Goal: Information Seeking & Learning: Learn about a topic

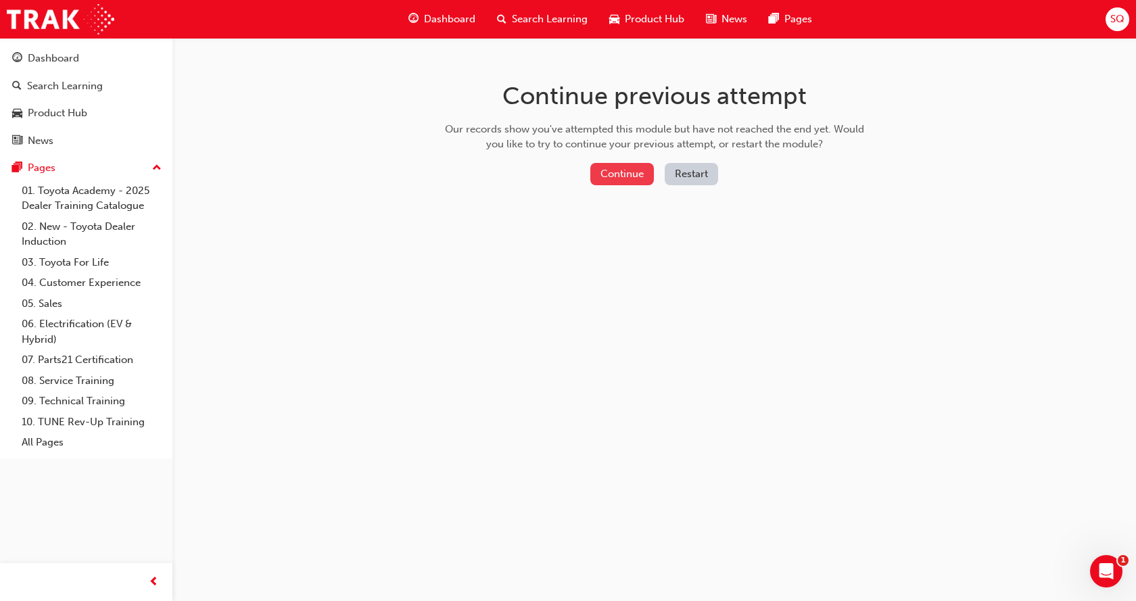
click at [604, 179] on button "Continue" at bounding box center [622, 174] width 64 height 22
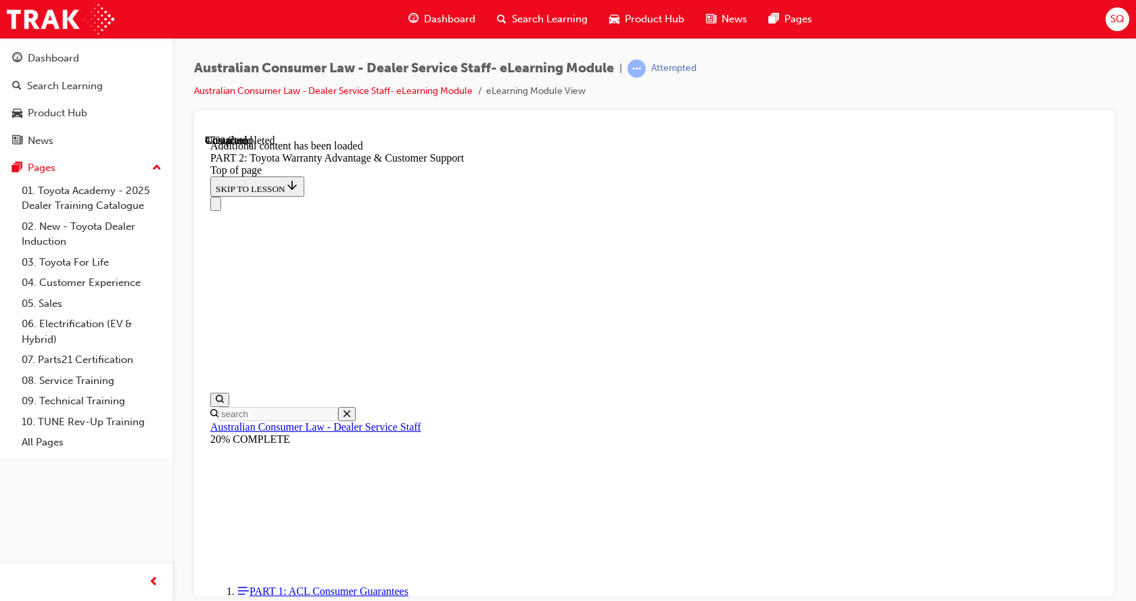
scroll to position [879, 0]
drag, startPoint x: 875, startPoint y: 360, endPoint x: 869, endPoint y: 365, distance: 7.7
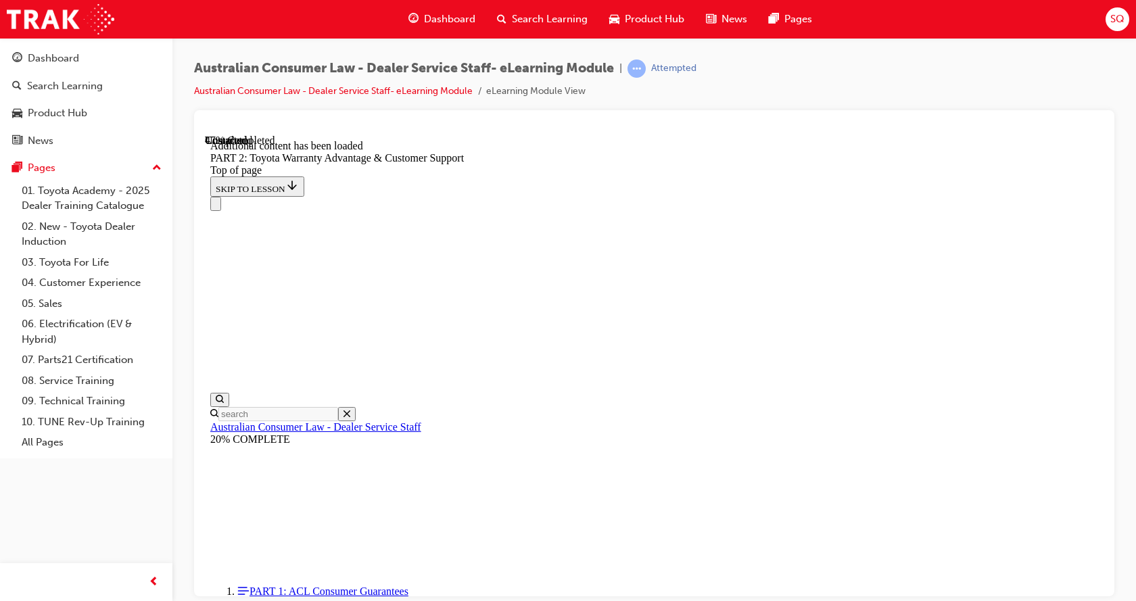
scroll to position [2528, 0]
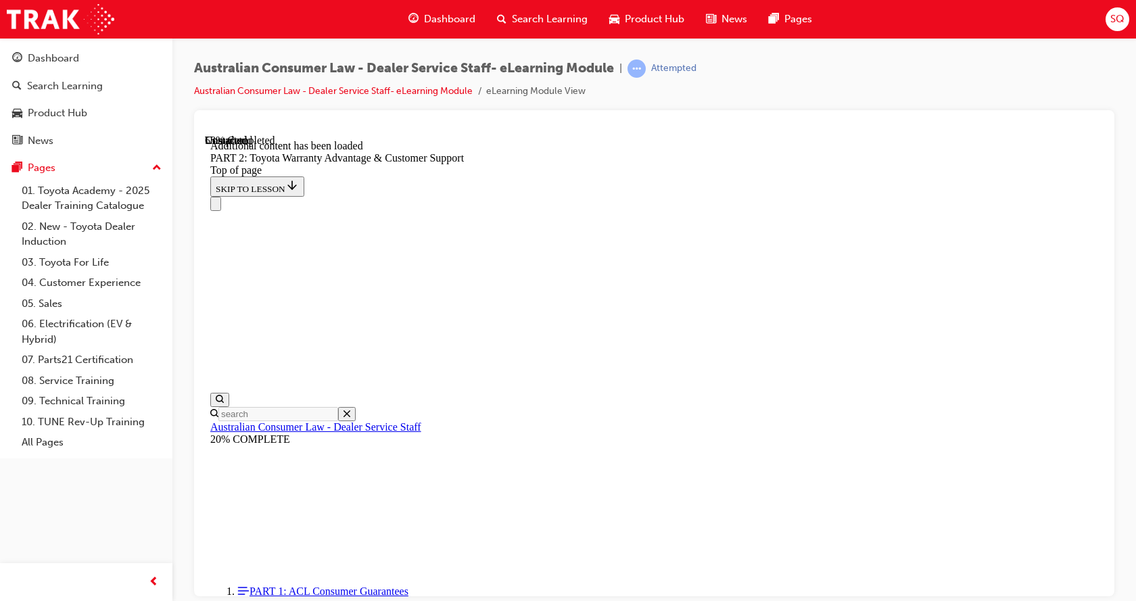
scroll to position [3053, 0]
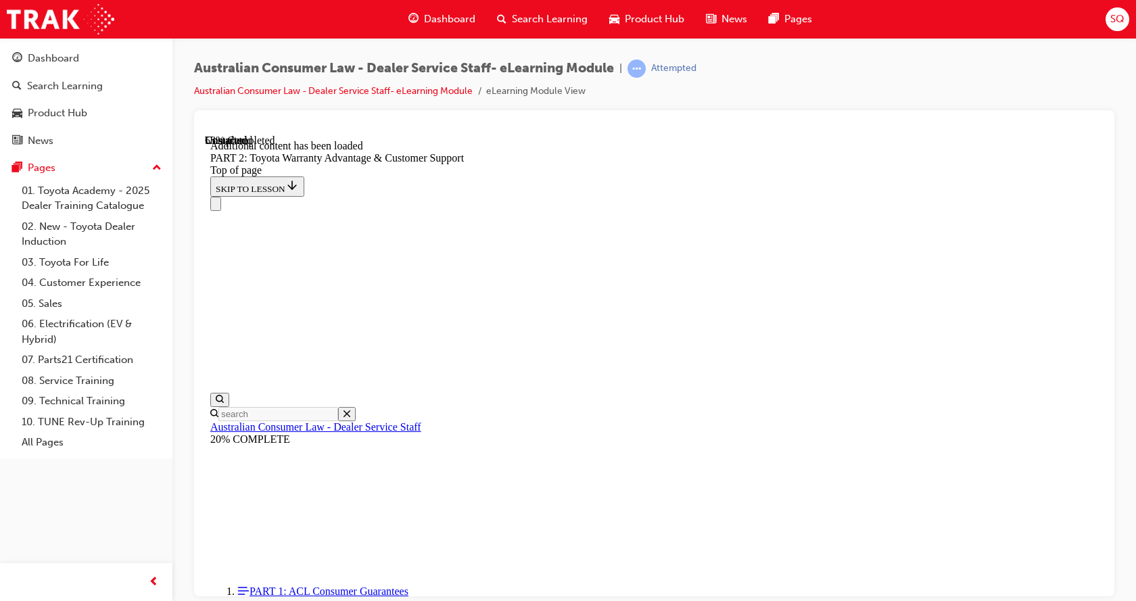
scroll to position [2985, 0]
drag, startPoint x: 873, startPoint y: 285, endPoint x: 937, endPoint y: 445, distance: 172.4
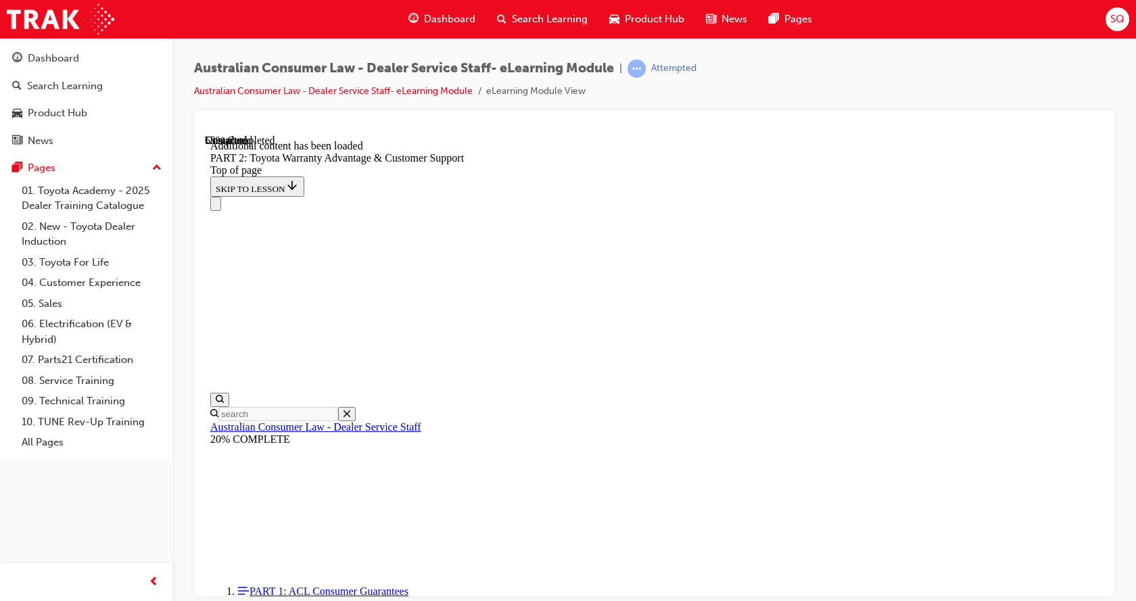
scroll to position [3053, 0]
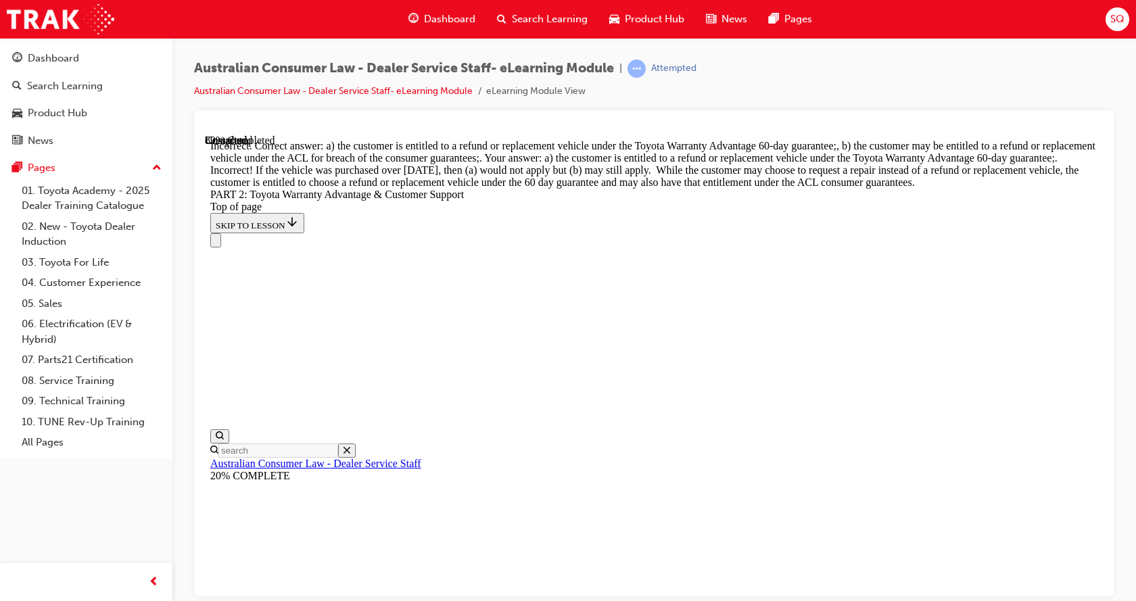
scroll to position [4945, 0]
drag, startPoint x: 554, startPoint y: 361, endPoint x: 549, endPoint y: 369, distance: 8.8
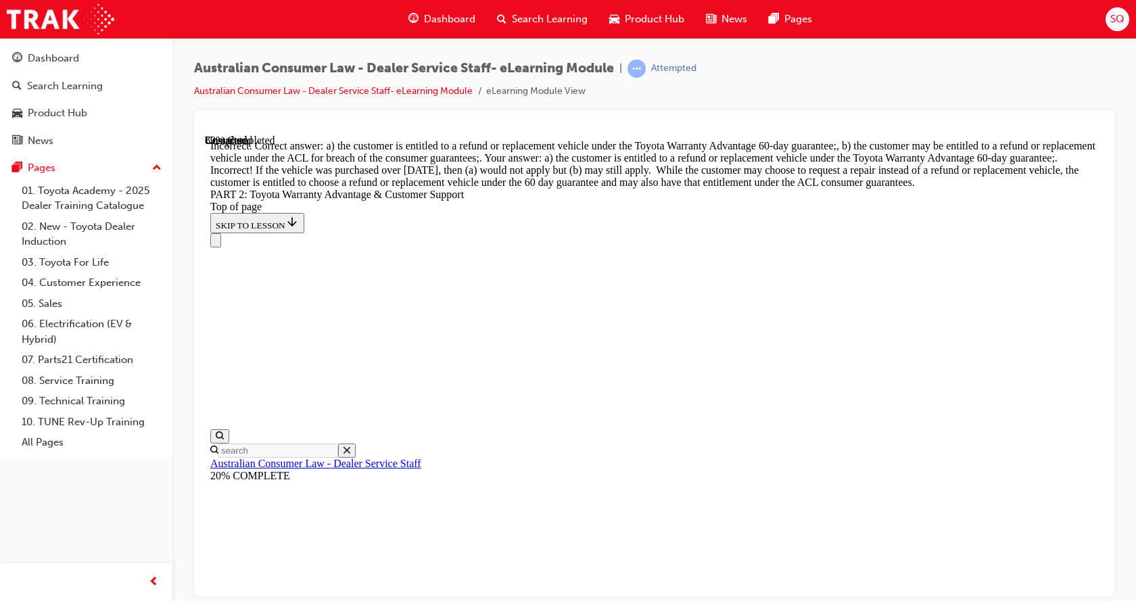
scroll to position [5355, 0]
drag, startPoint x: 566, startPoint y: 381, endPoint x: 549, endPoint y: 393, distance: 20.8
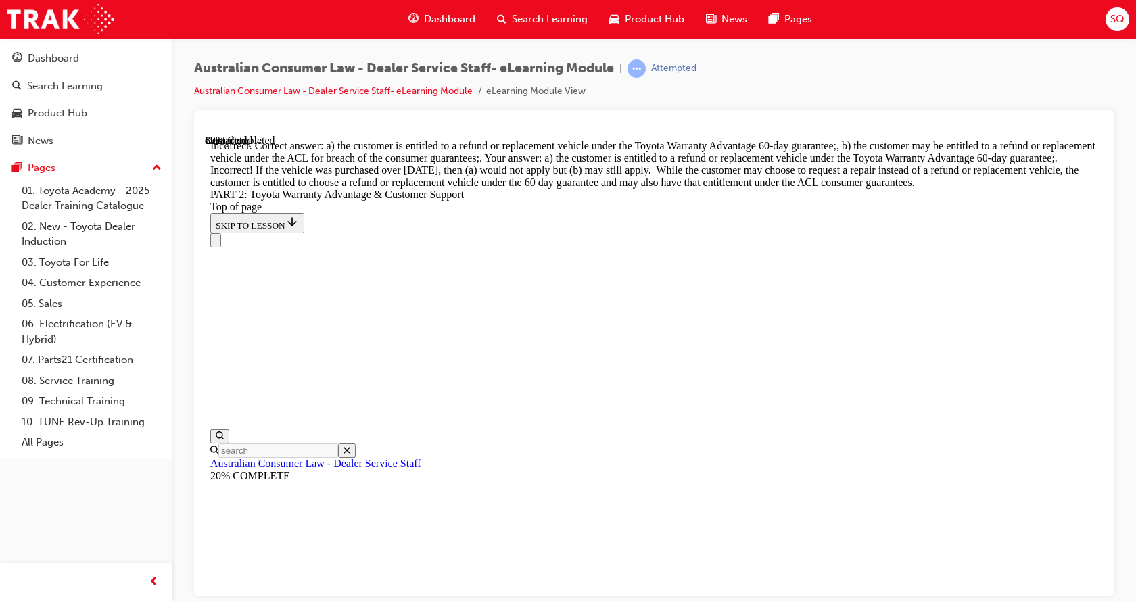
drag, startPoint x: 701, startPoint y: 354, endPoint x: 708, endPoint y: 384, distance: 31.3
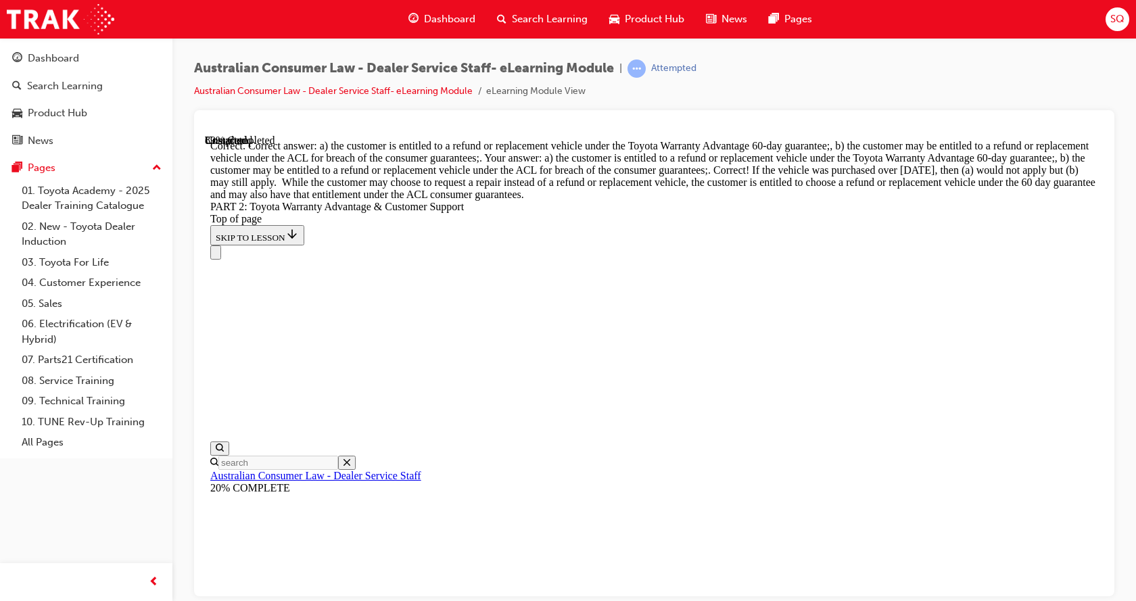
scroll to position [5355, 0]
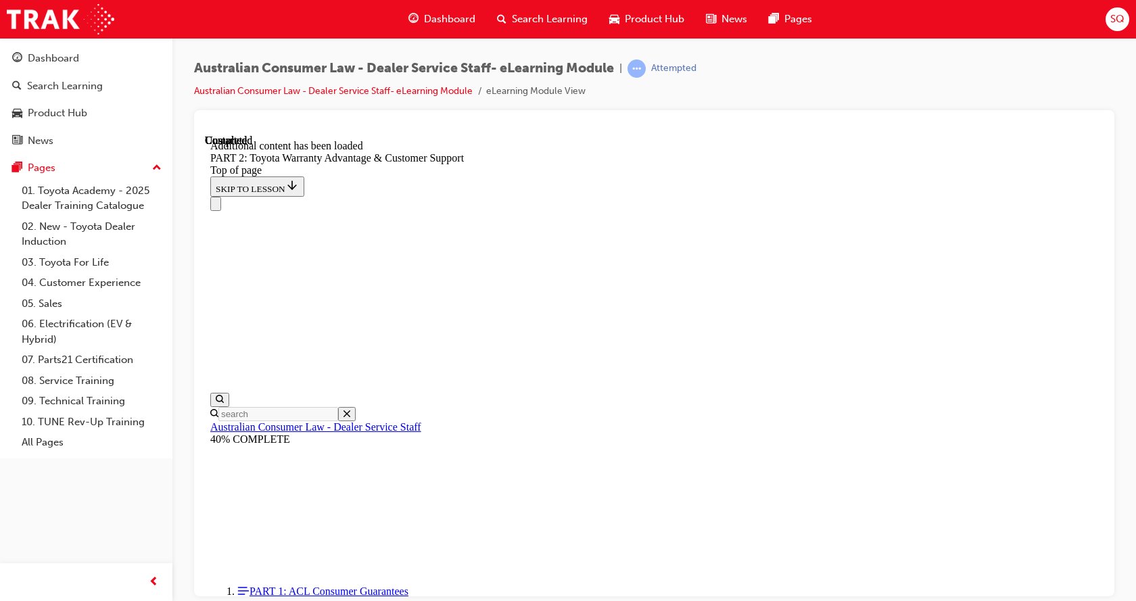
scroll to position [5670, 0]
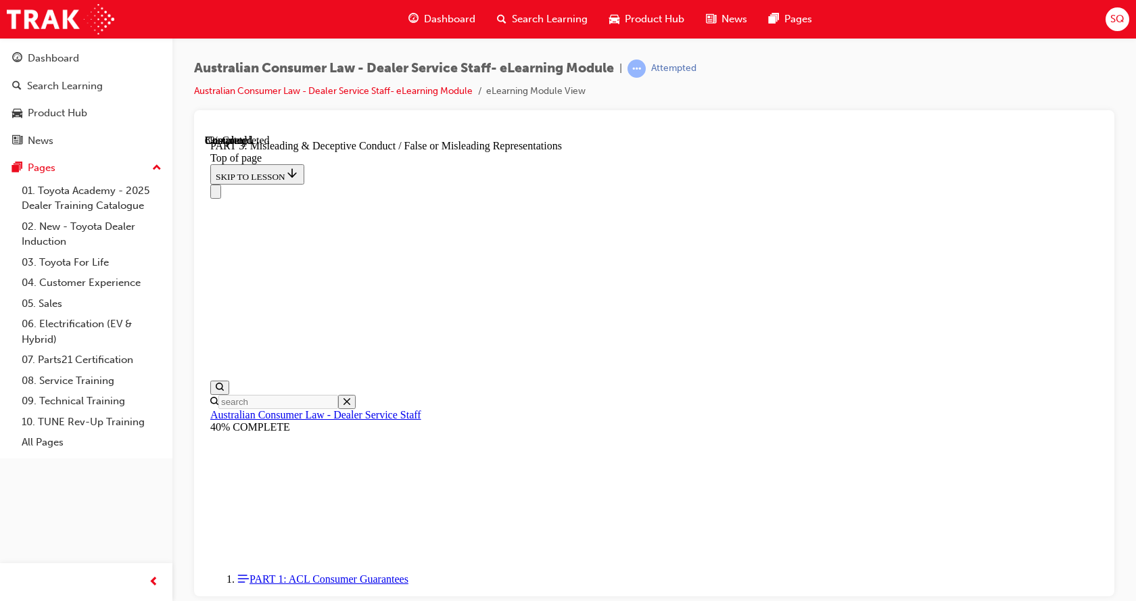
scroll to position [651, 0]
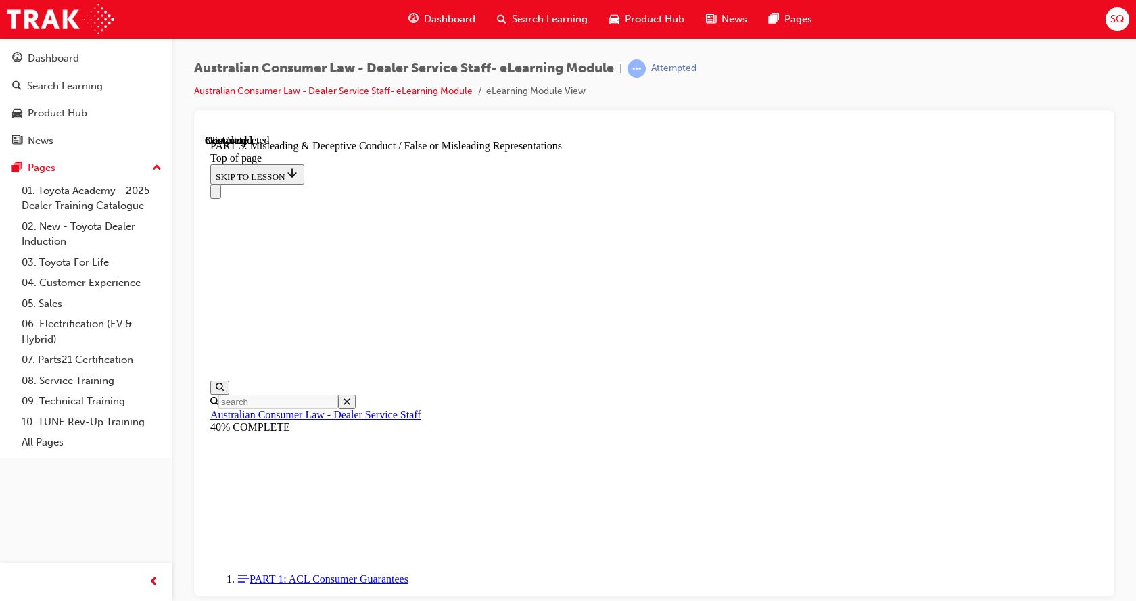
drag, startPoint x: 1019, startPoint y: 356, endPoint x: 1009, endPoint y: 432, distance: 76.4
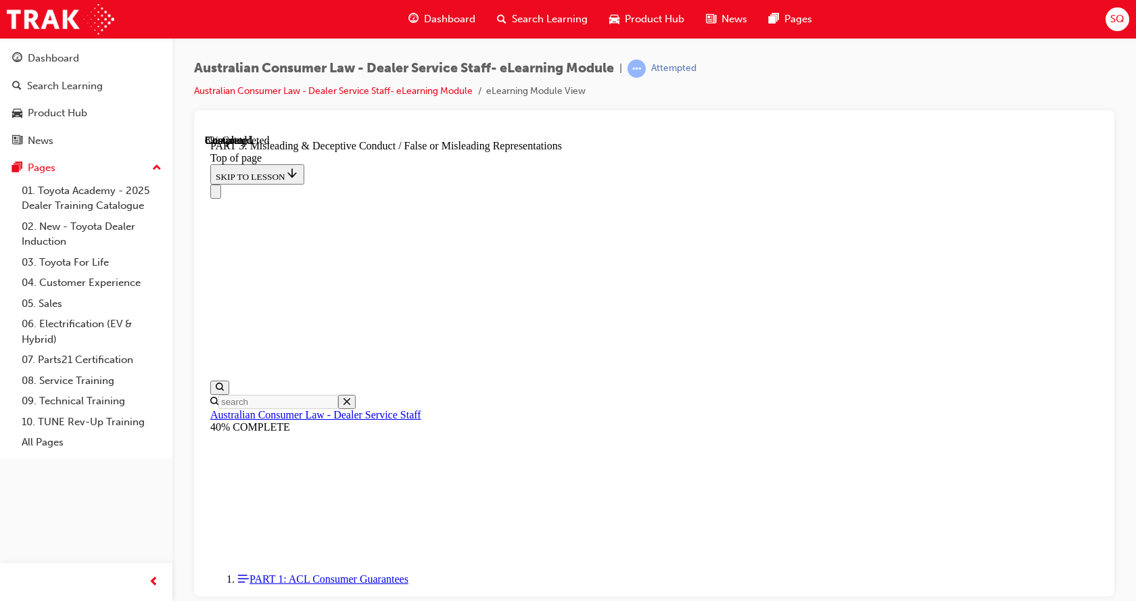
scroll to position [855, 0]
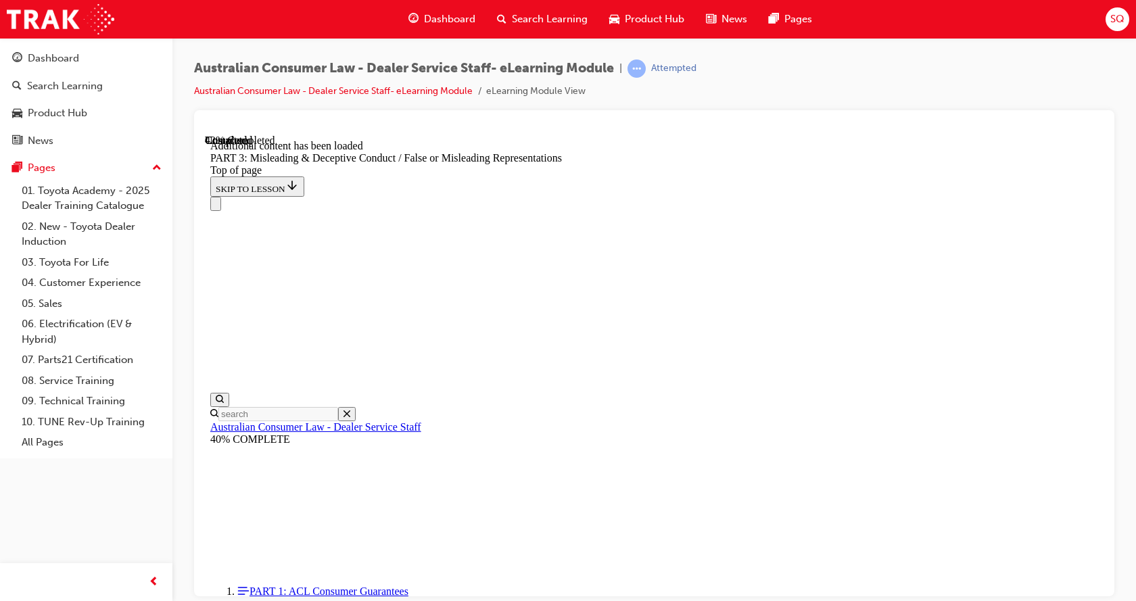
scroll to position [3080, 0]
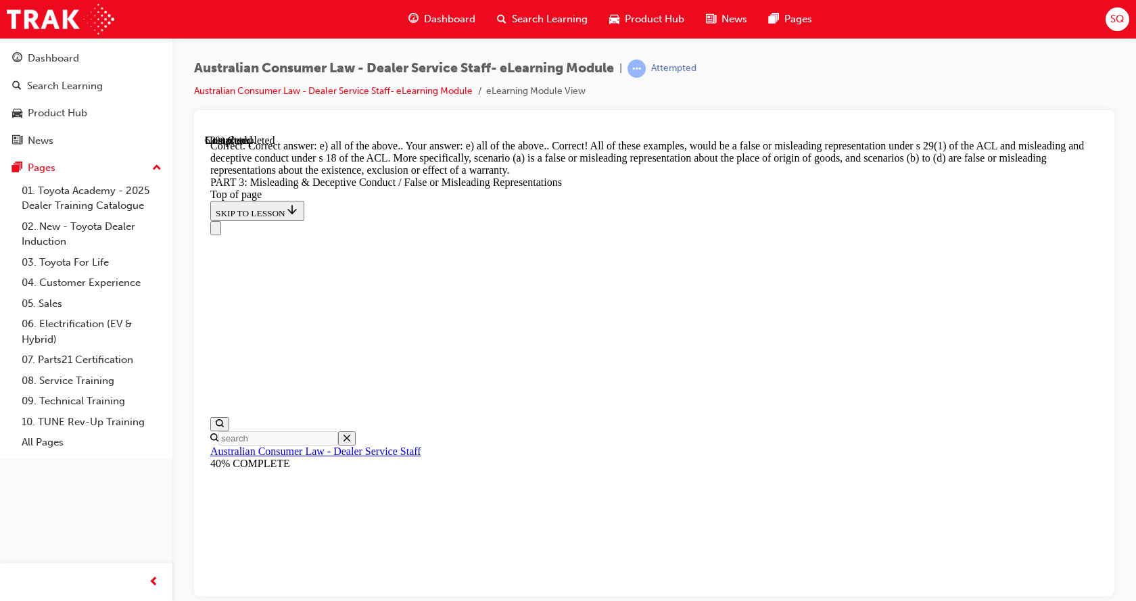
scroll to position [3596, 0]
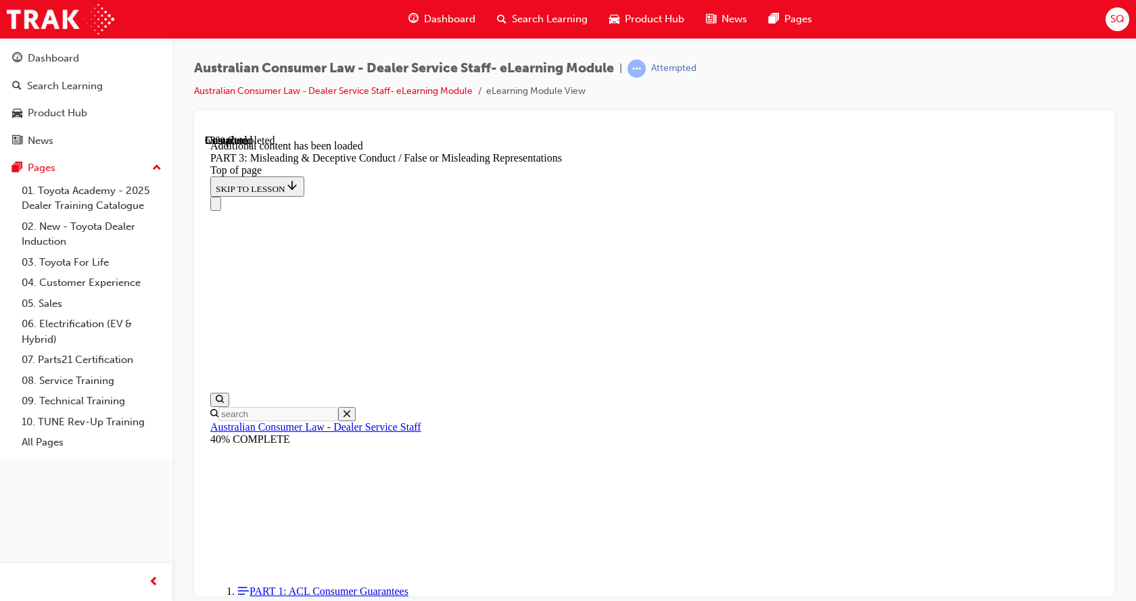
scroll to position [3917, 0]
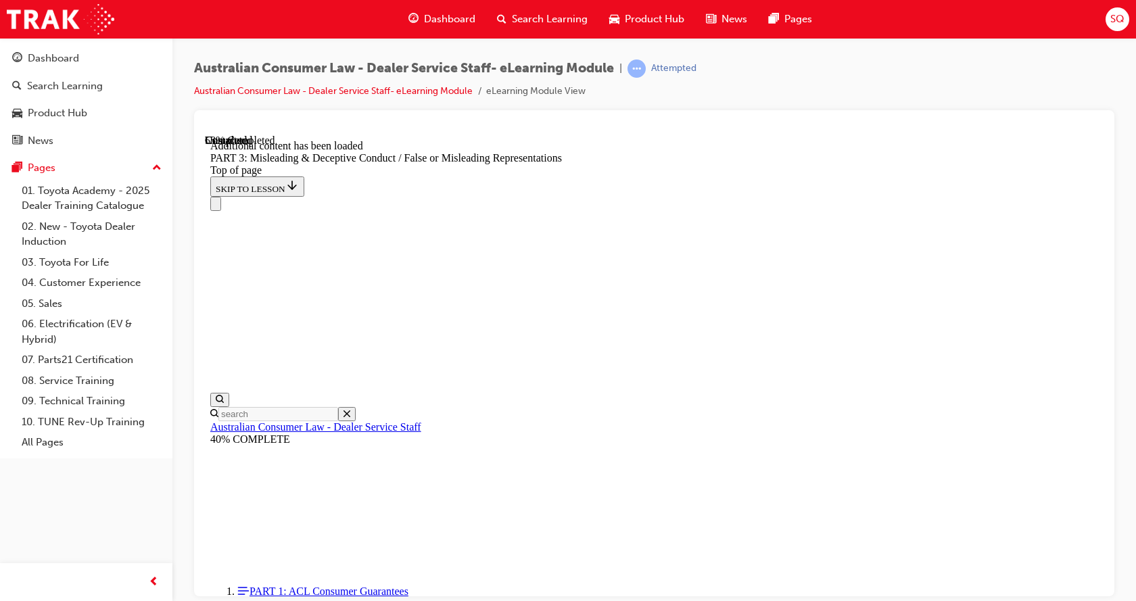
scroll to position [3987, 0]
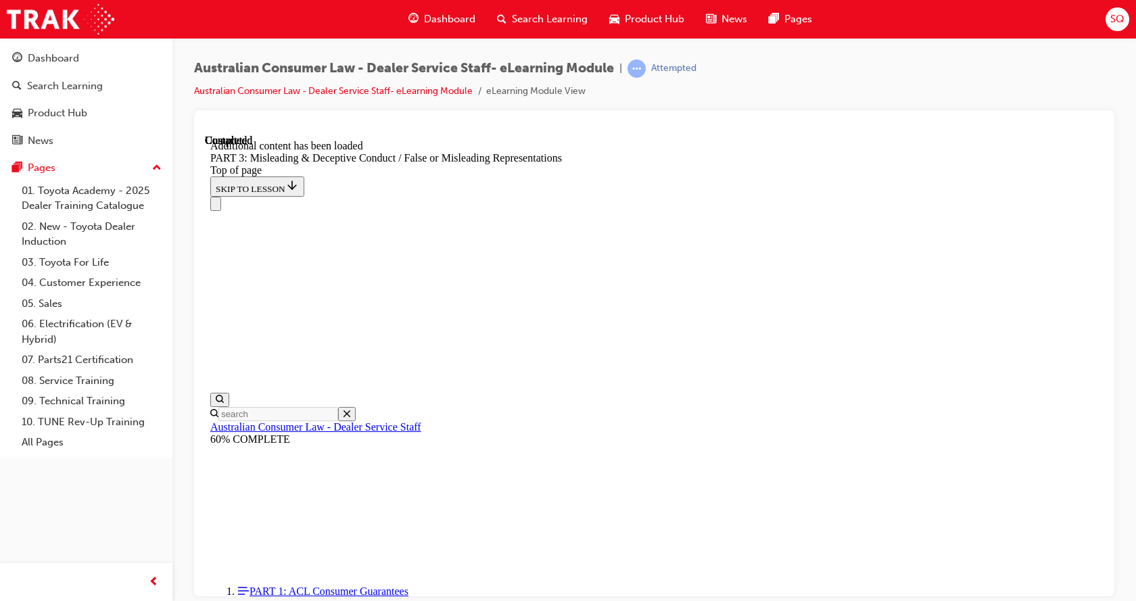
scroll to position [5607, 0]
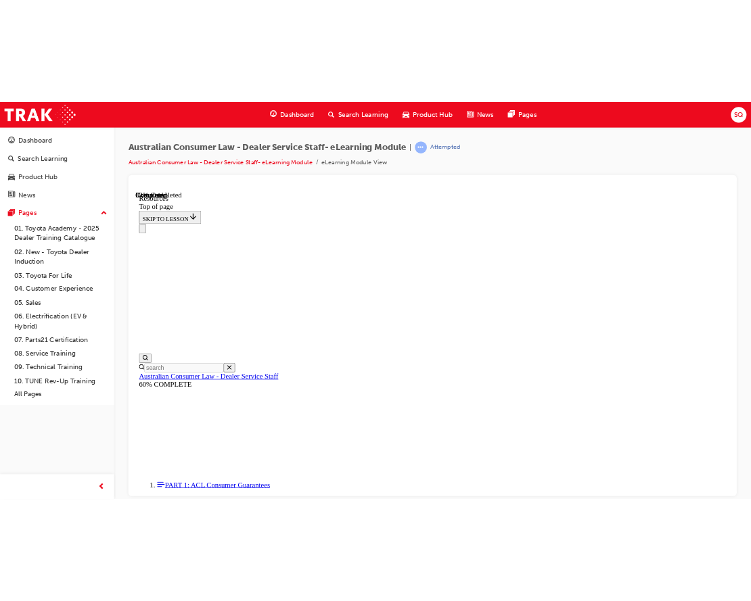
scroll to position [245, 0]
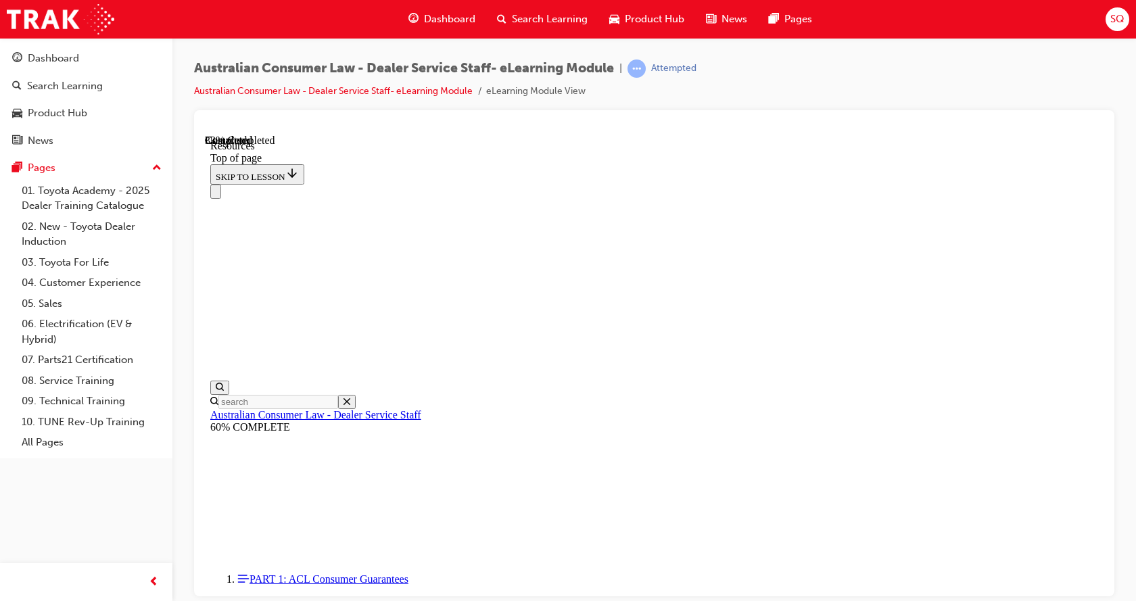
drag, startPoint x: 325, startPoint y: 19, endPoint x: 334, endPoint y: 11, distance: 12.0
click at [326, 18] on div "Dashboard Search Learning Product Hub News Pages SQ" at bounding box center [568, 19] width 1136 height 39
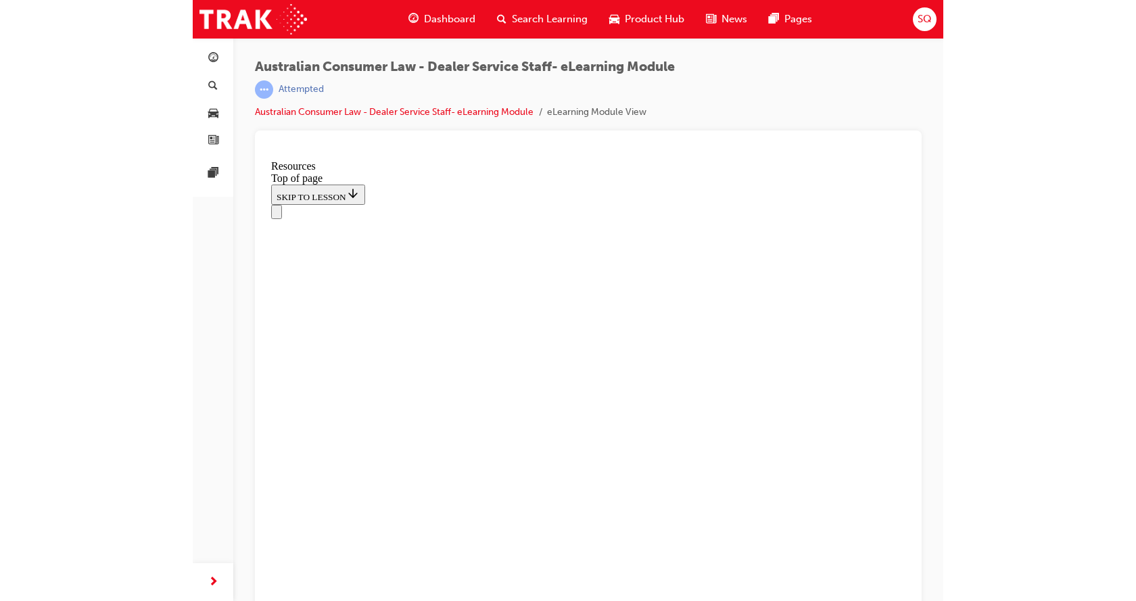
scroll to position [0, 0]
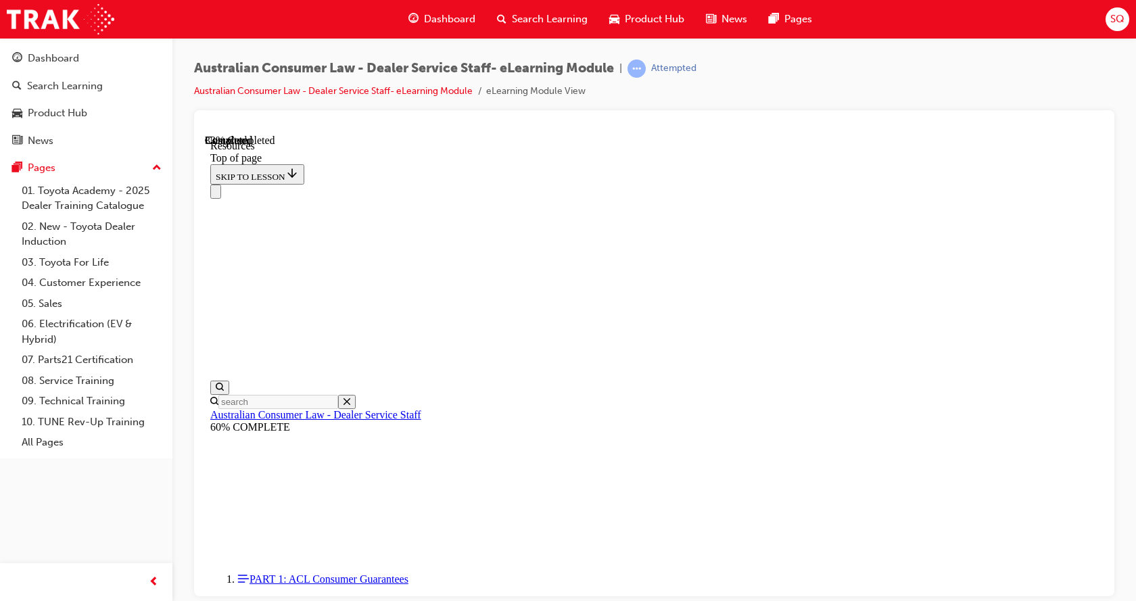
drag, startPoint x: 824, startPoint y: 369, endPoint x: 897, endPoint y: 331, distance: 82.0
drag, startPoint x: 897, startPoint y: 331, endPoint x: 889, endPoint y: 369, distance: 38.2
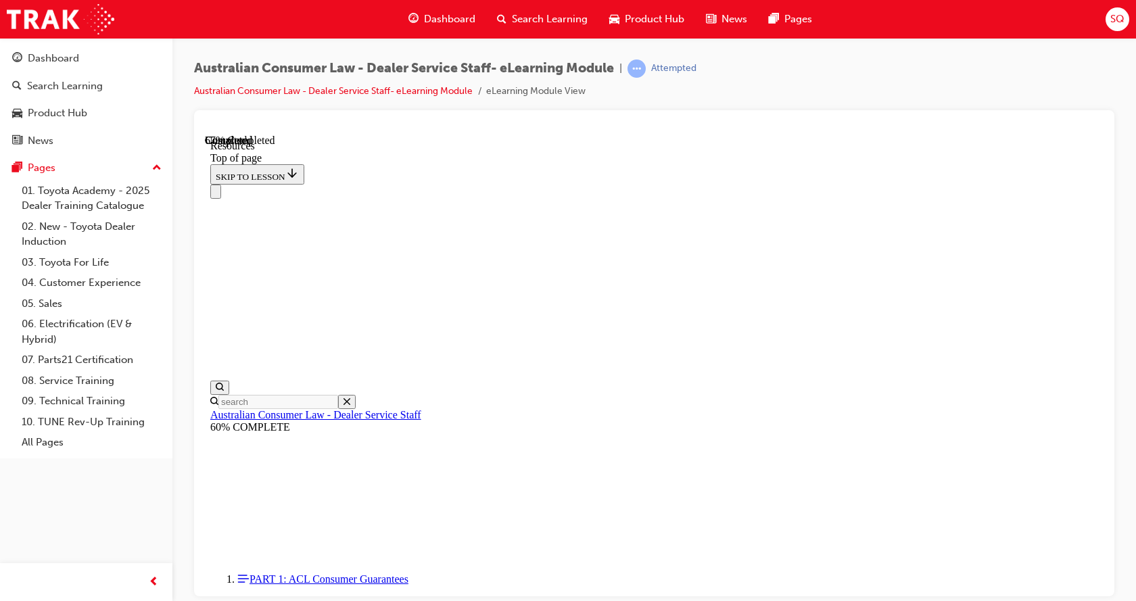
scroll to position [651, 0]
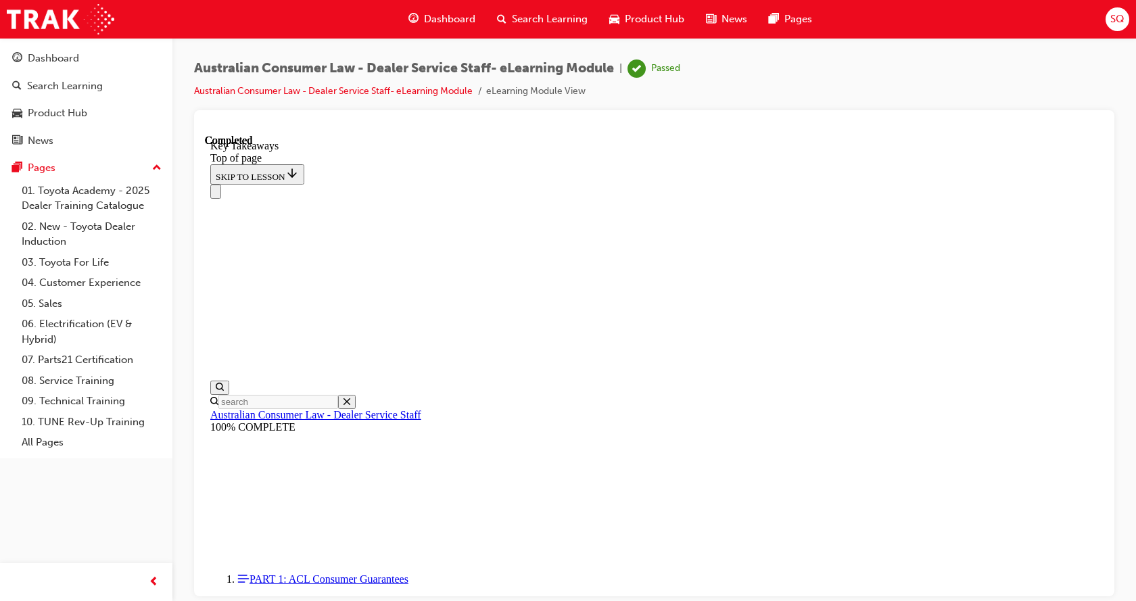
click at [72, 57] on div "Dashboard" at bounding box center [53, 59] width 51 height 16
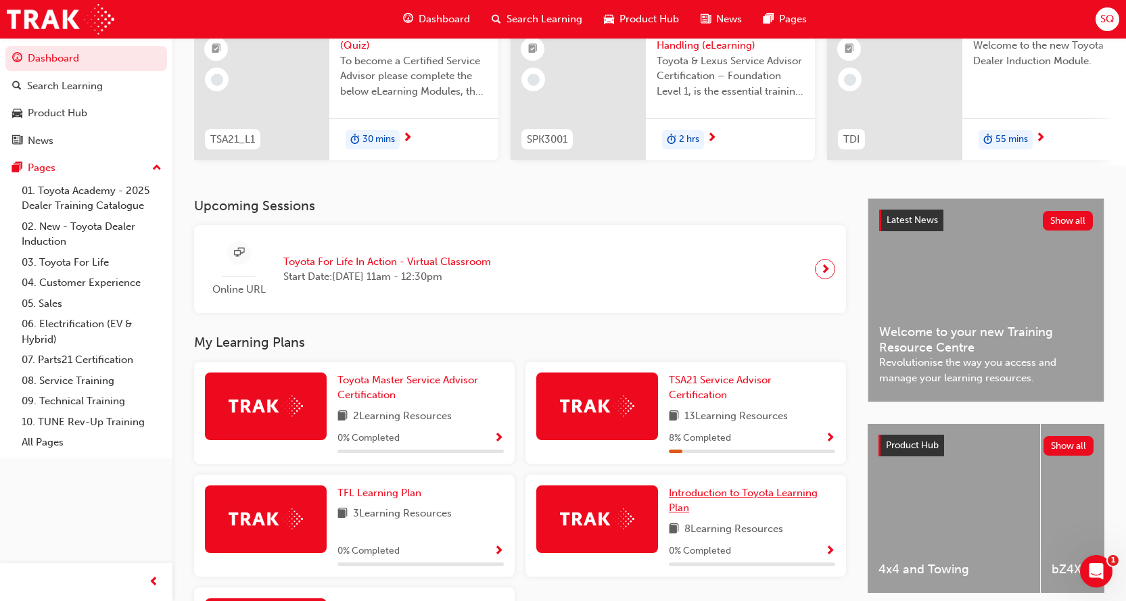
scroll to position [271, 0]
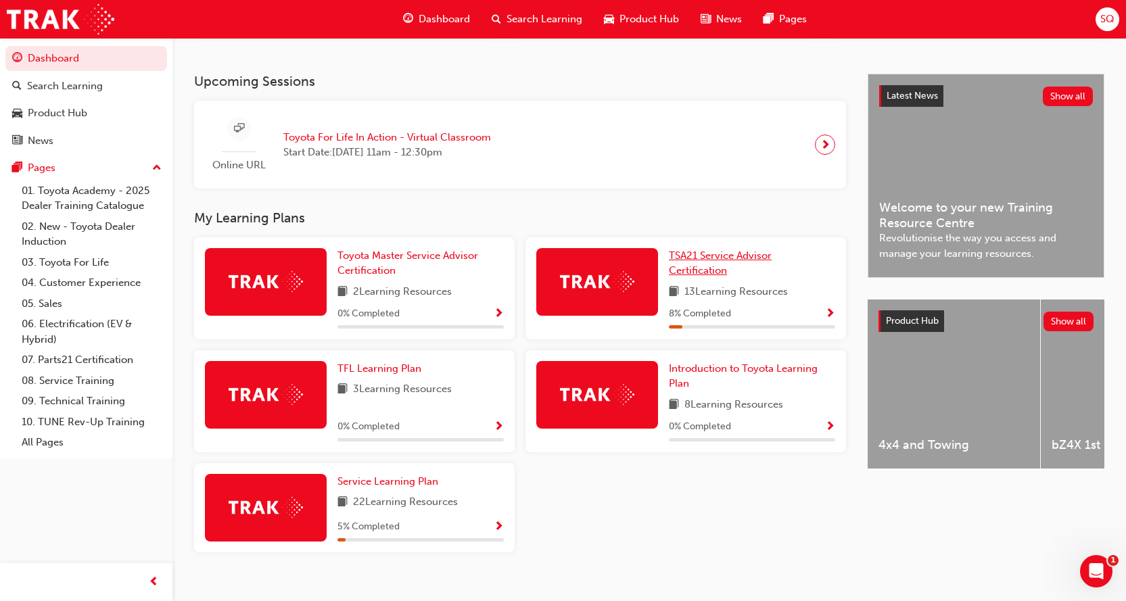
click at [706, 264] on span "TSA21 Service Advisor Certification" at bounding box center [720, 264] width 103 height 28
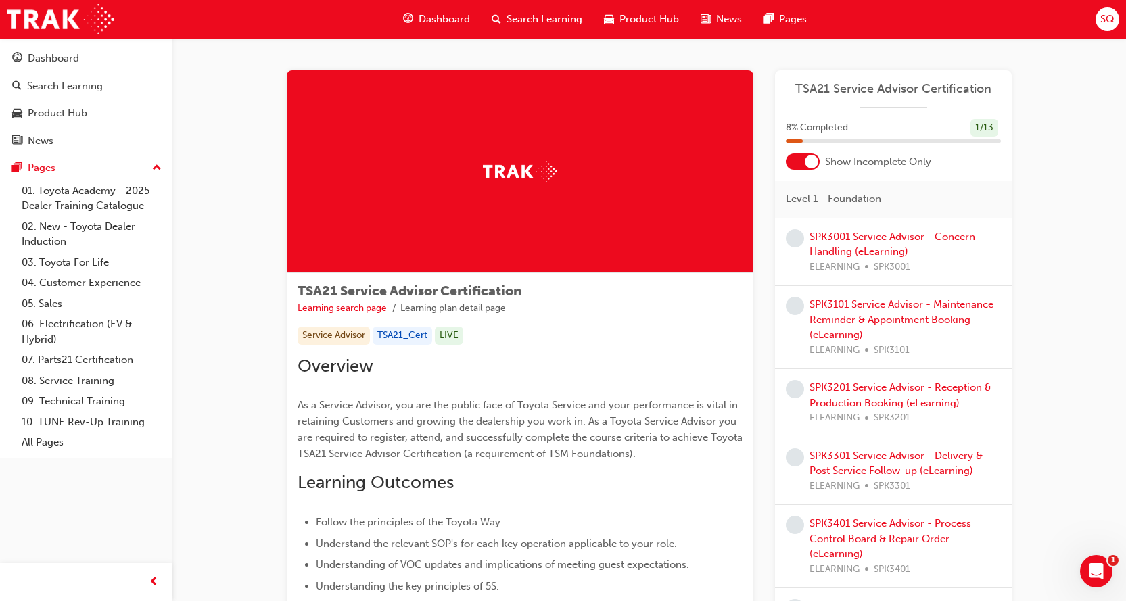
click at [896, 248] on link "SPK3001 Service Advisor - Concern Handling (eLearning)" at bounding box center [893, 245] width 166 height 28
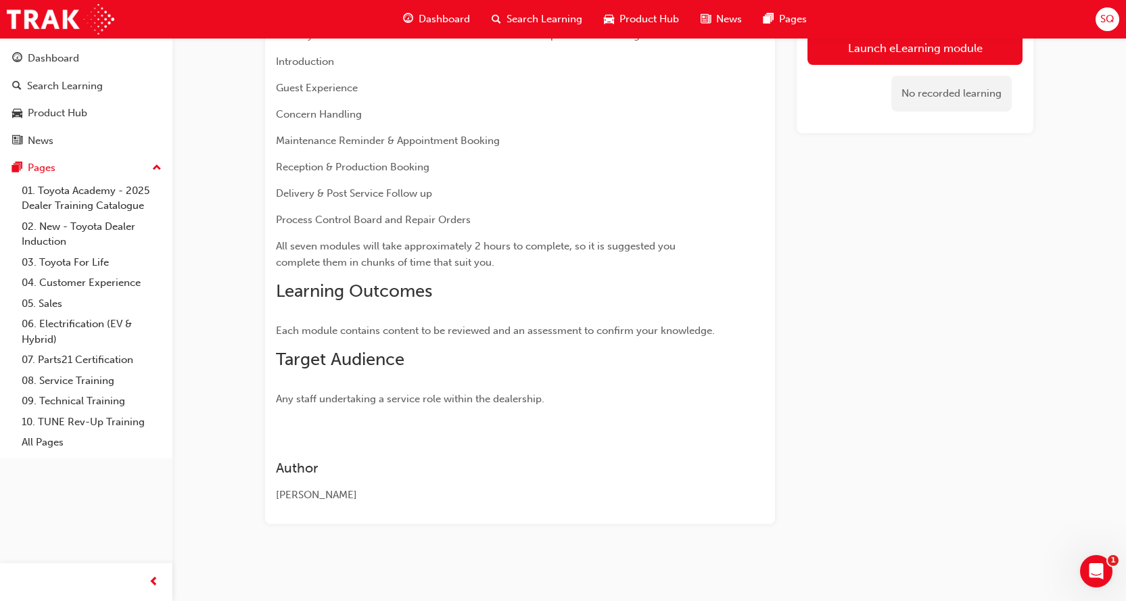
scroll to position [299, 0]
click at [891, 57] on button "Launch eLearning module" at bounding box center [915, 48] width 215 height 34
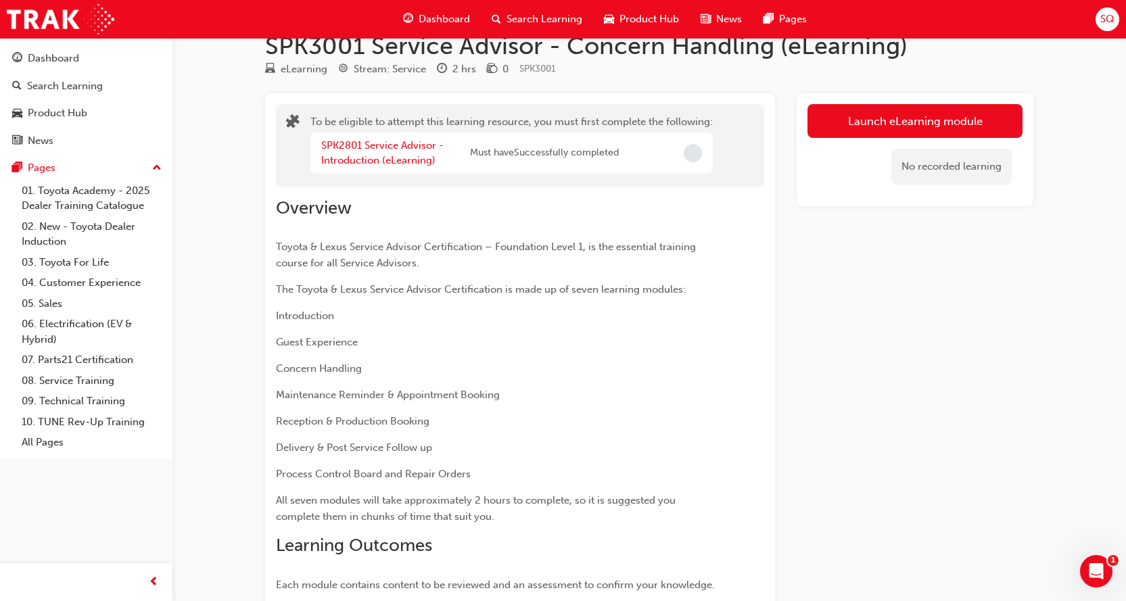
scroll to position [0, 0]
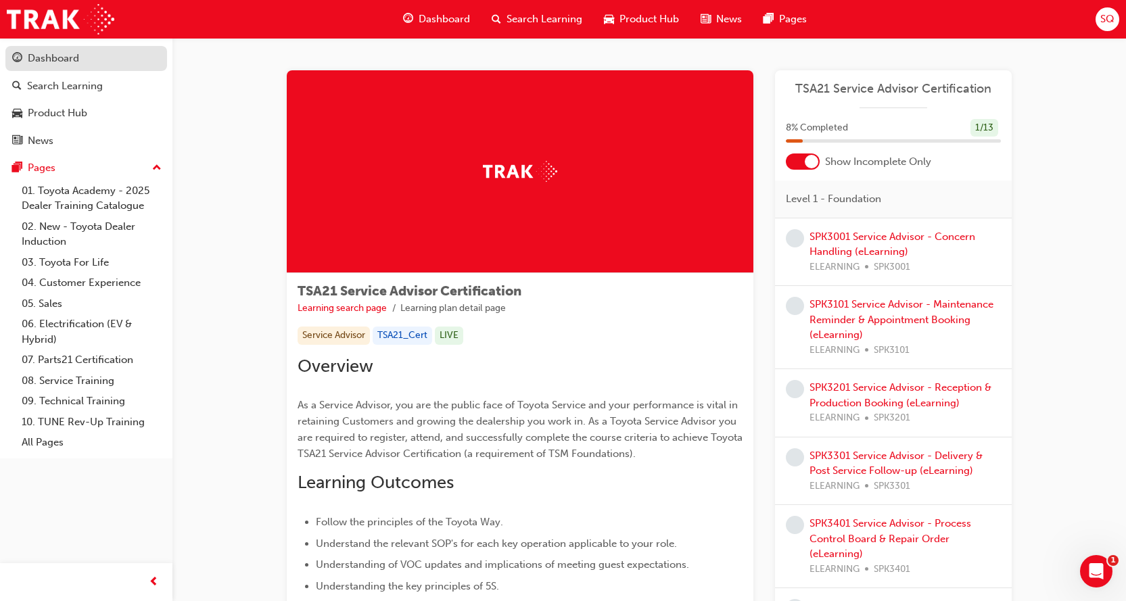
click at [62, 57] on div "Dashboard" at bounding box center [53, 59] width 51 height 16
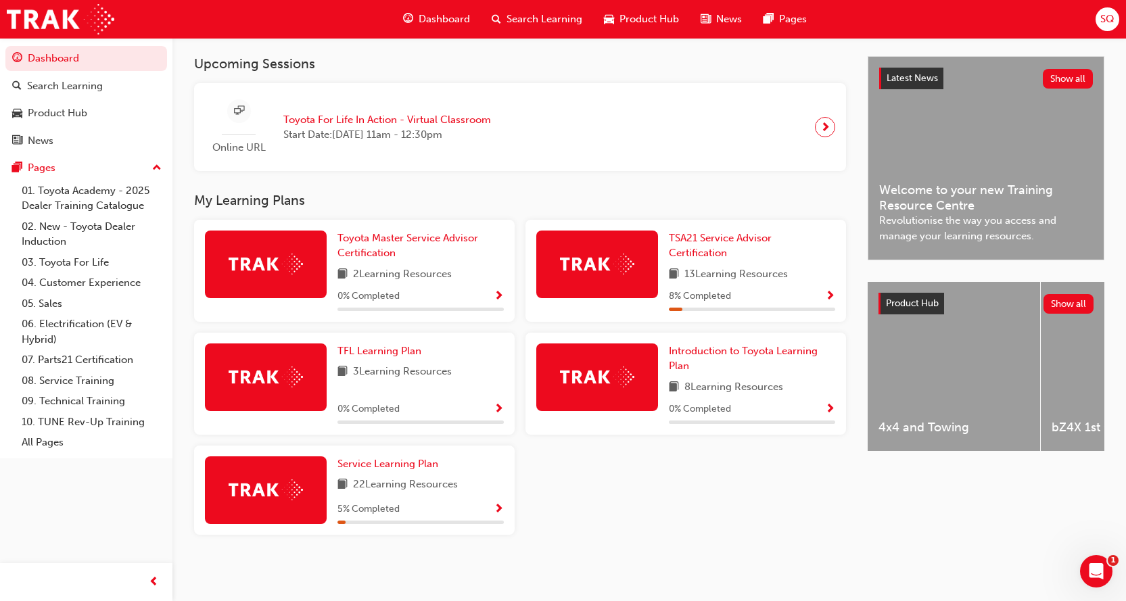
scroll to position [294, 0]
click at [628, 287] on div at bounding box center [597, 265] width 122 height 68
click at [686, 241] on span "TSA21 Service Advisor Certification" at bounding box center [720, 246] width 103 height 28
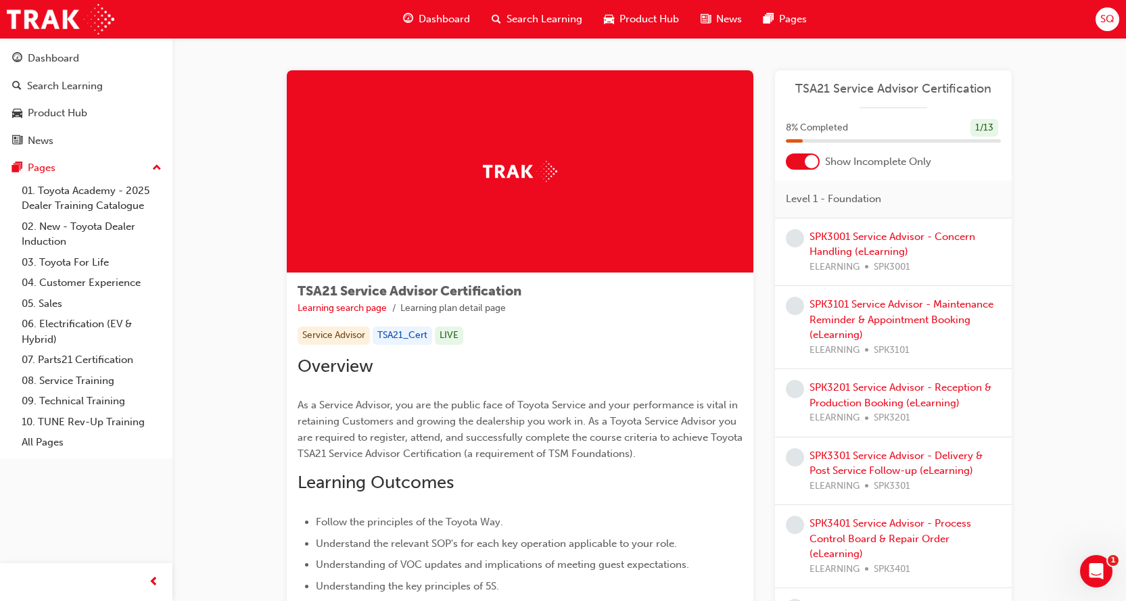
click at [446, 185] on div at bounding box center [520, 171] width 467 height 203
click at [891, 101] on div "TSA21 Service Advisor Certification" at bounding box center [893, 94] width 237 height 27
click at [863, 201] on span "Level 1 - Foundation" at bounding box center [833, 199] width 95 height 16
click at [874, 249] on link "SPK3001 Service Advisor - Concern Handling (eLearning)" at bounding box center [893, 245] width 166 height 28
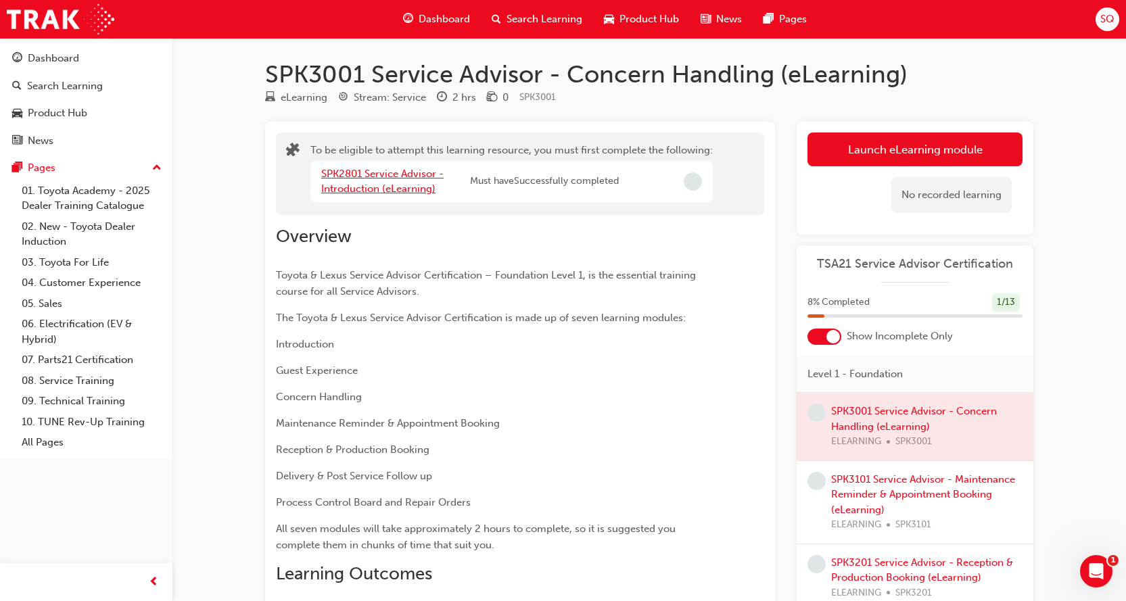
click at [375, 172] on link "SPK2801 Service Advisor - Introduction (eLearning)" at bounding box center [382, 182] width 122 height 28
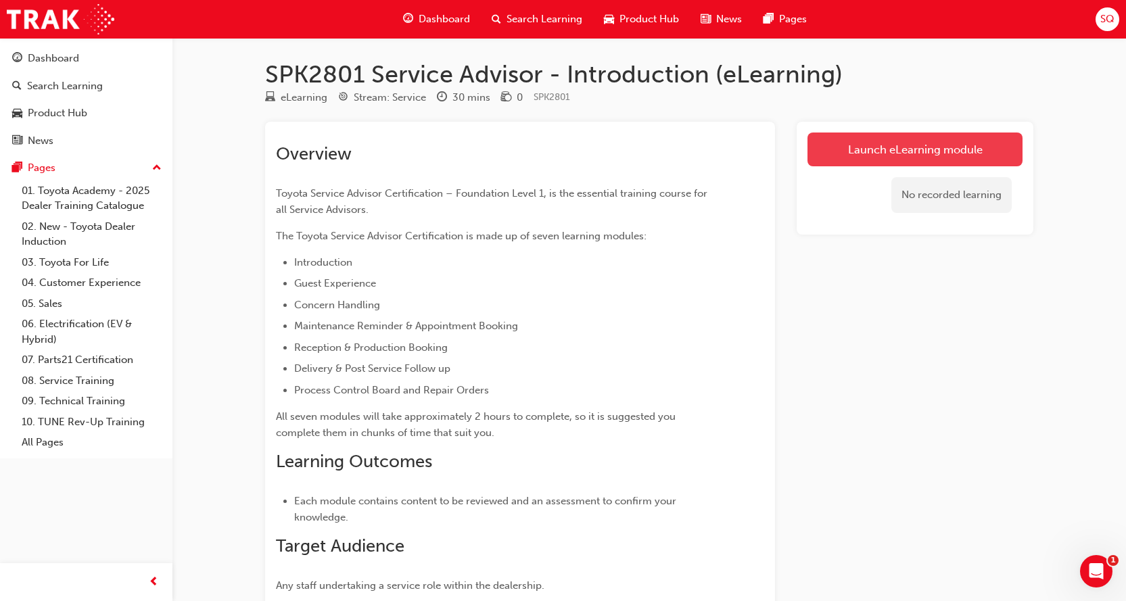
click at [861, 152] on link "Launch eLearning module" at bounding box center [915, 150] width 215 height 34
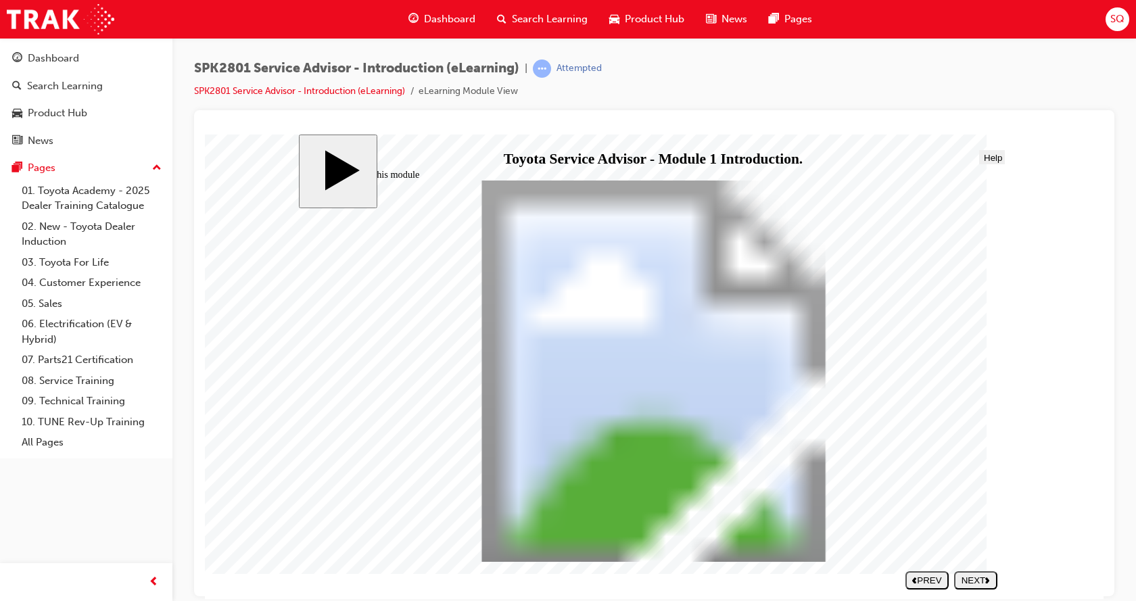
click at [973, 580] on div "NEXT" at bounding box center [976, 580] width 32 height 10
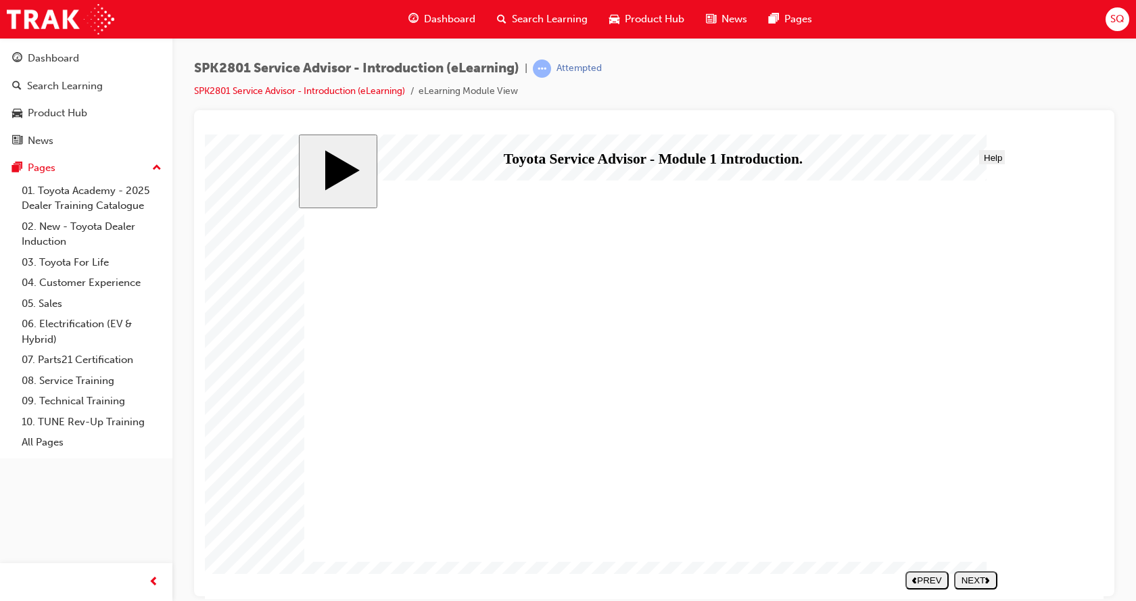
click at [969, 582] on div "NEXT" at bounding box center [976, 580] width 32 height 10
click at [189, 287] on div "SPK2801 Service Advisor - Introduction (eLearning) | Attempted SPK2801 Service …" at bounding box center [654, 303] width 964 height 530
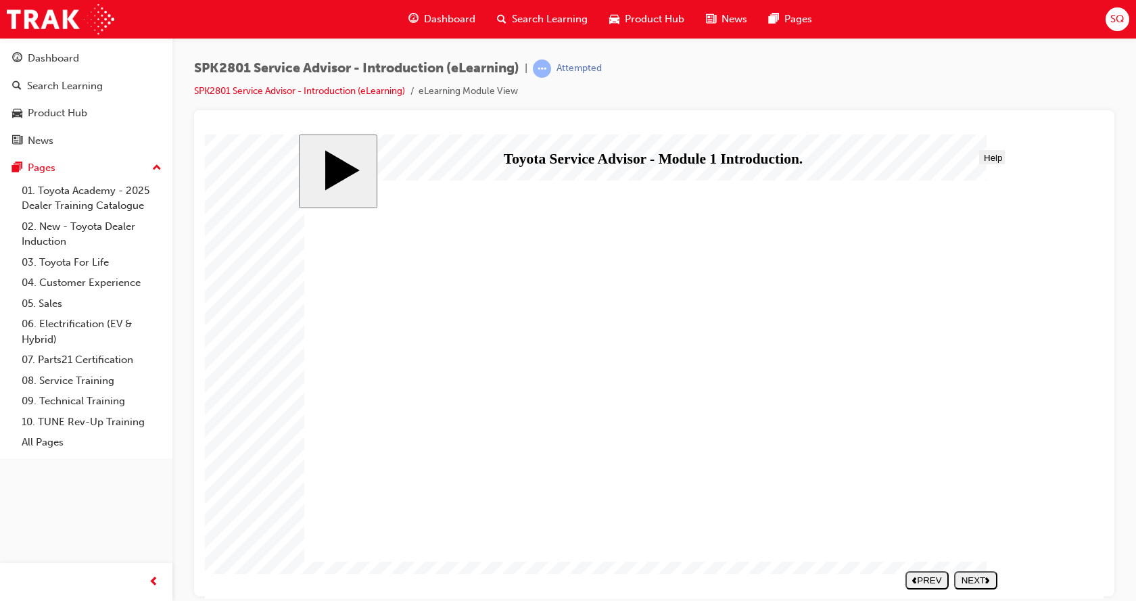
click at [897, 119] on div at bounding box center [654, 353] width 920 height 486
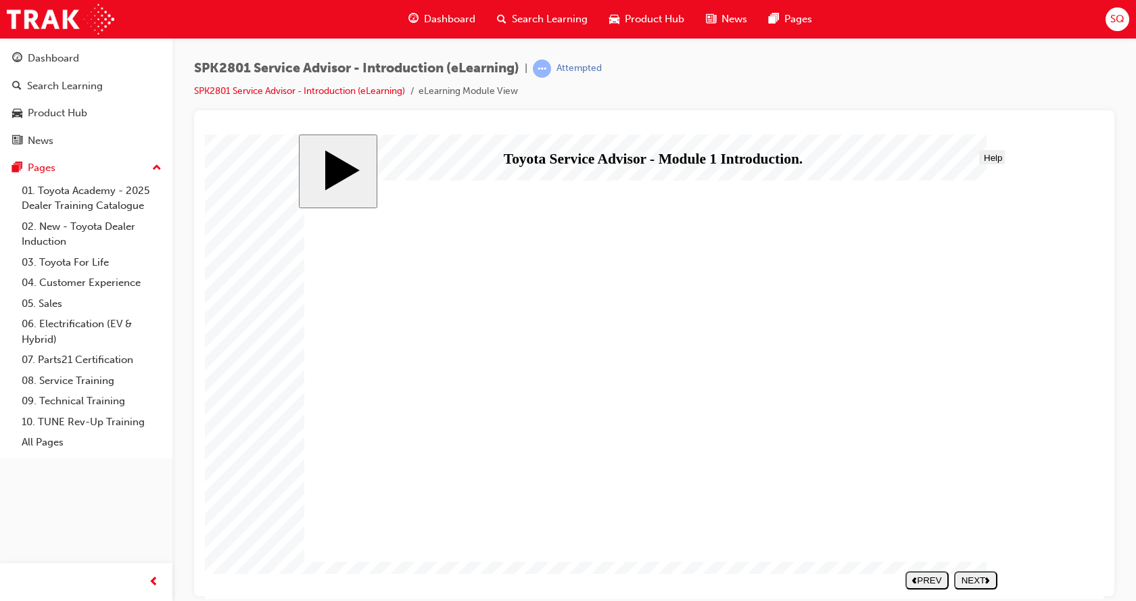
click at [983, 583] on div "NEXT" at bounding box center [976, 580] width 32 height 10
click at [966, 586] on button "NEXT" at bounding box center [975, 580] width 43 height 18
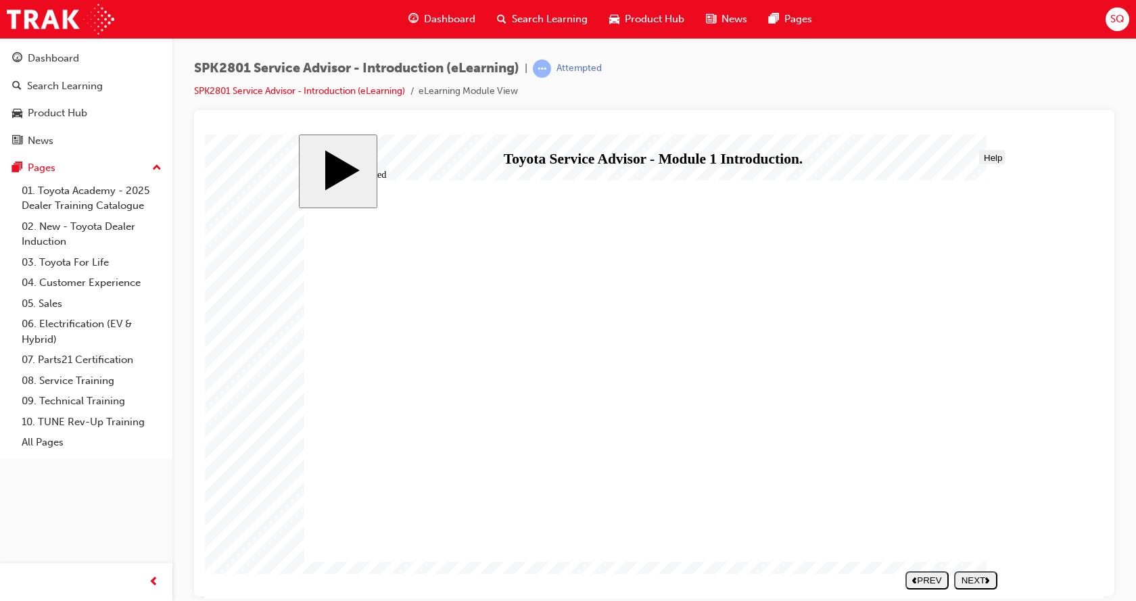
click at [978, 582] on div "NEXT" at bounding box center [976, 580] width 32 height 10
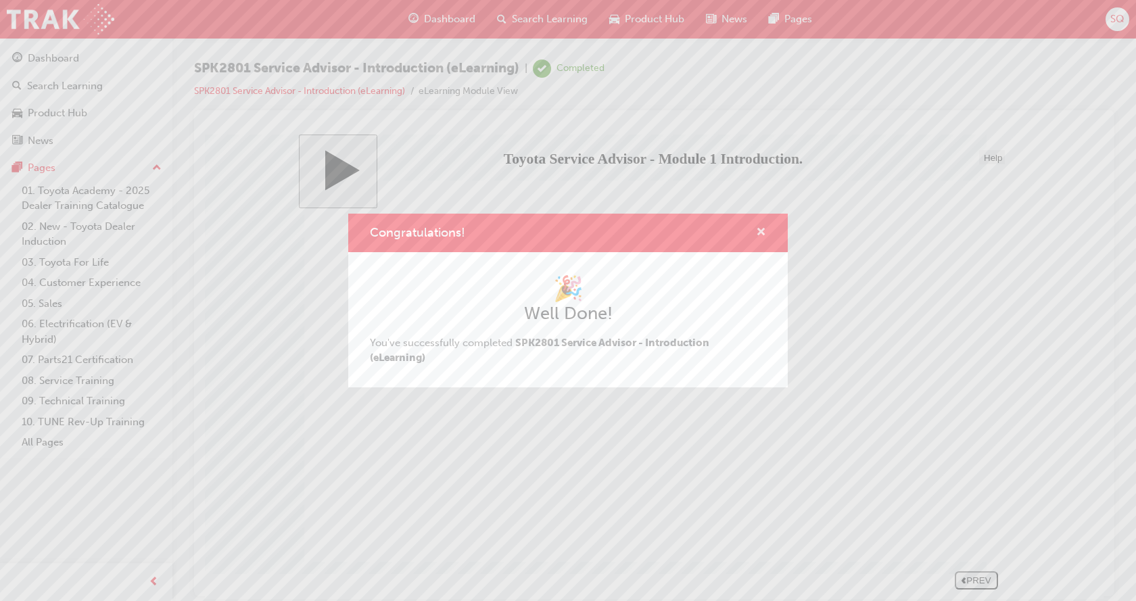
click at [757, 231] on span "cross-icon" at bounding box center [761, 233] width 10 height 12
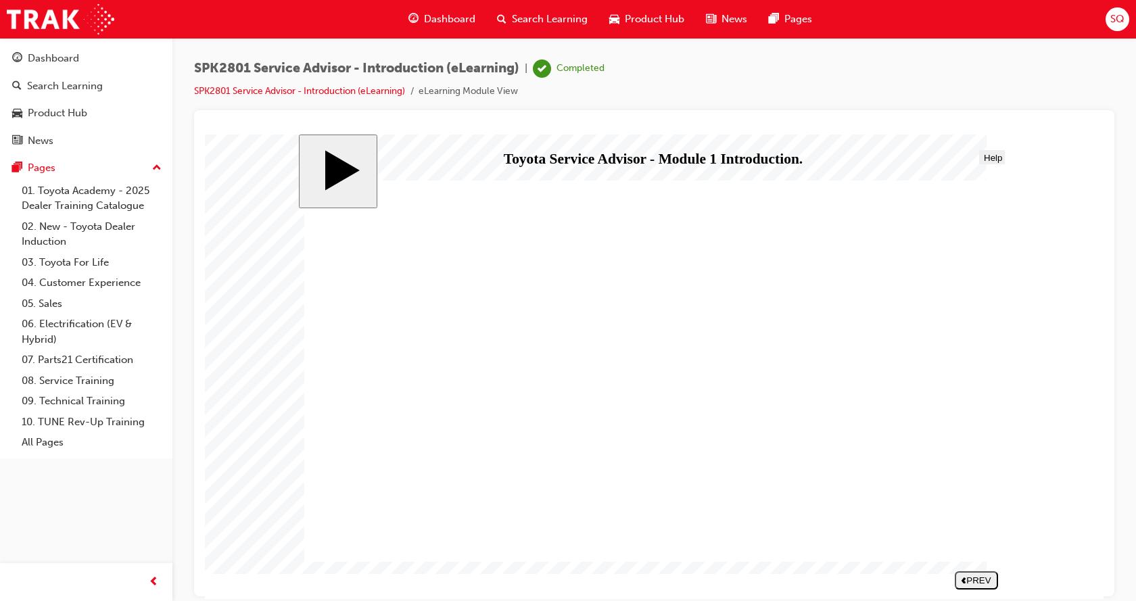
click at [60, 48] on link "Dashboard" at bounding box center [86, 58] width 162 height 25
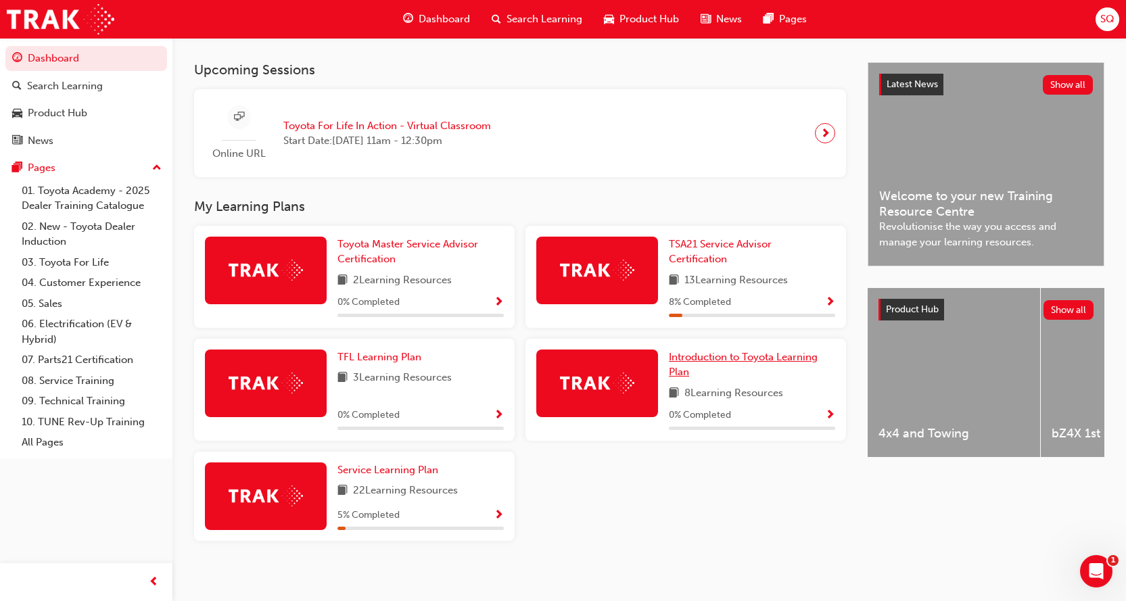
scroll to position [294, 0]
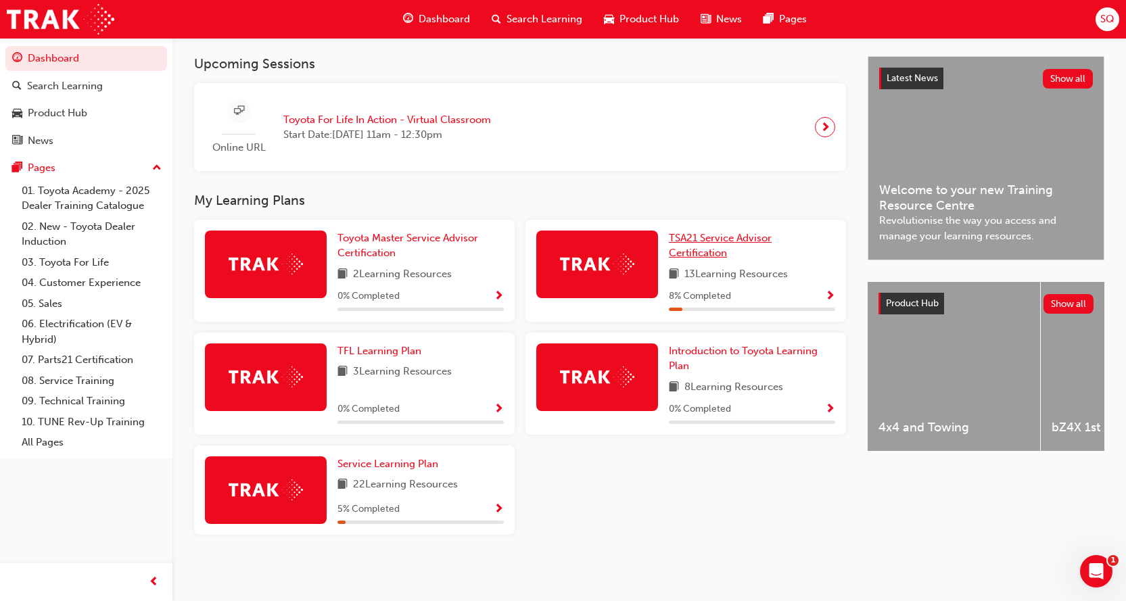
click at [736, 245] on link "TSA21 Service Advisor Certification" at bounding box center [752, 246] width 166 height 30
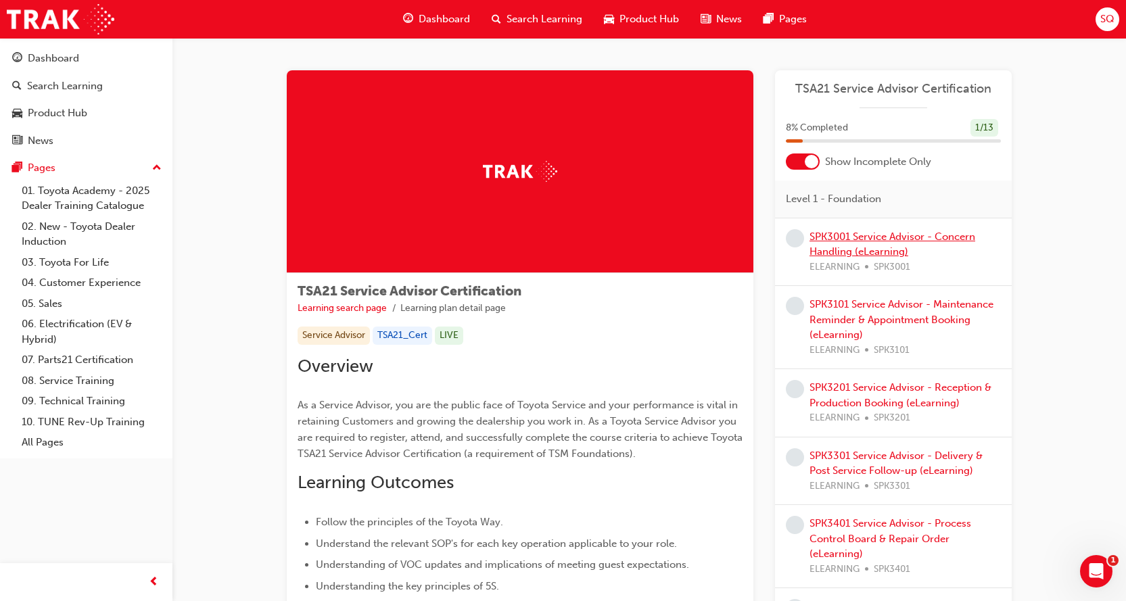
click at [900, 250] on link "SPK3001 Service Advisor - Concern Handling (eLearning)" at bounding box center [893, 245] width 166 height 28
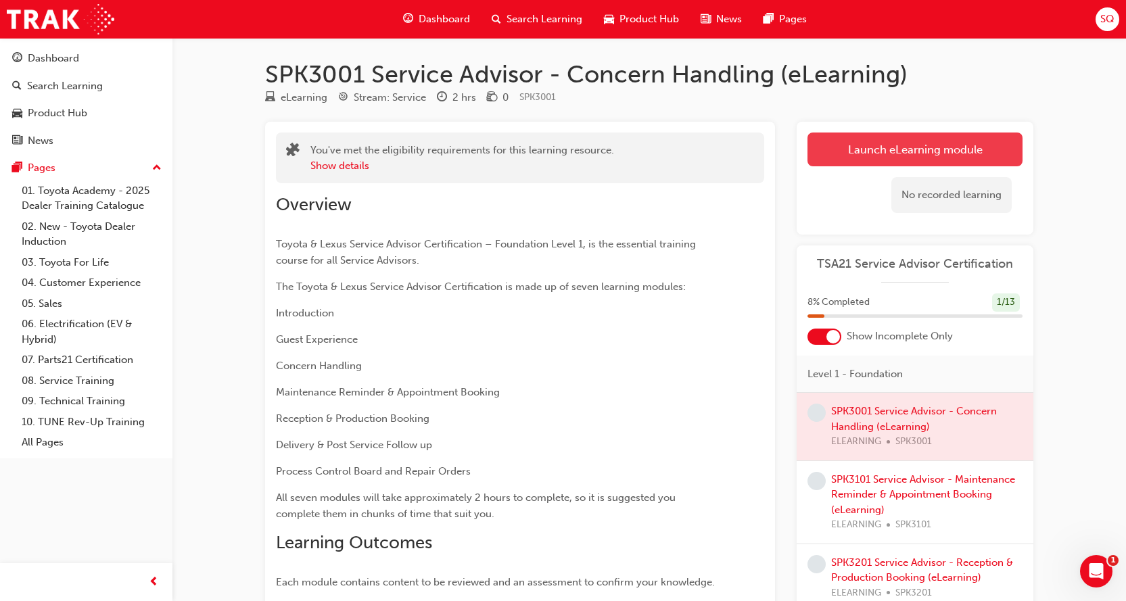
click at [912, 144] on link "Launch eLearning module" at bounding box center [915, 150] width 215 height 34
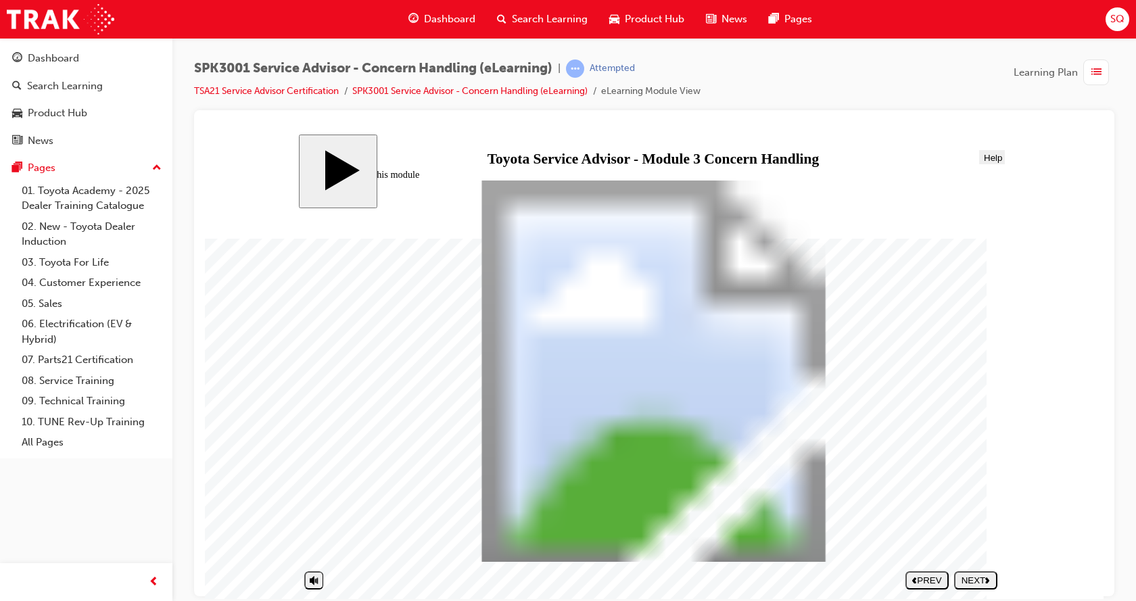
drag, startPoint x: 975, startPoint y: 575, endPoint x: 982, endPoint y: 571, distance: 8.2
click at [981, 572] on button "NEXT" at bounding box center [975, 580] width 43 height 18
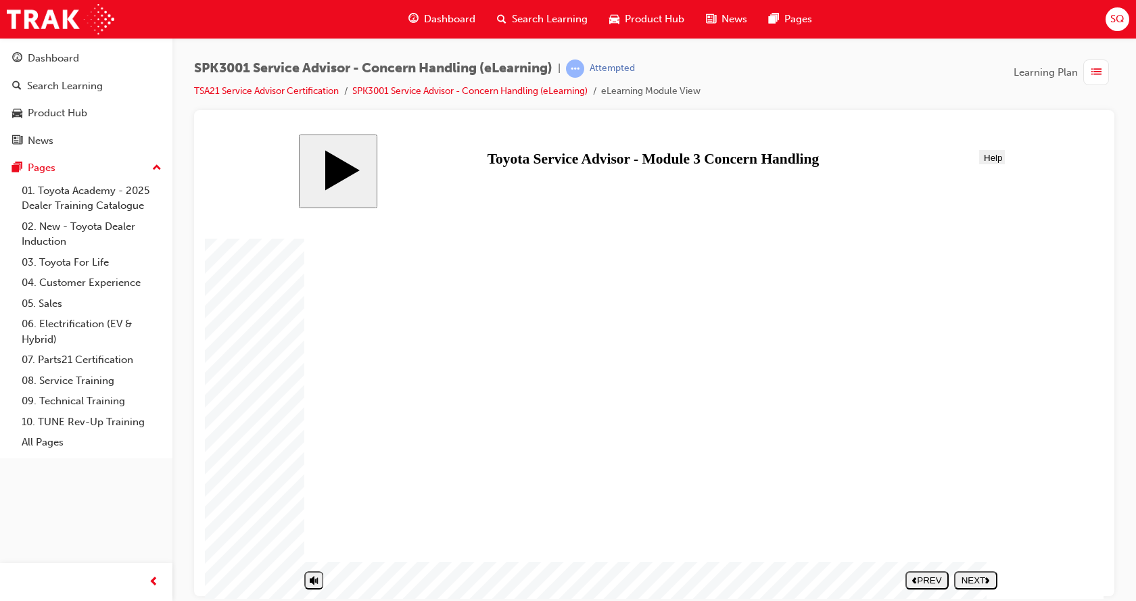
click at [969, 582] on div "NEXT" at bounding box center [976, 580] width 32 height 10
drag, startPoint x: 235, startPoint y: 261, endPoint x: 254, endPoint y: 280, distance: 27.3
click at [235, 261] on body "slide: Concern Handling Concern Handling Round Same Side Corner 1 Line 2 Line 2…" at bounding box center [654, 366] width 899 height 465
click at [1086, 444] on body "slide: Concern Handling Concern Handling Round Same Side Corner 1 Line 2 Line 2…" at bounding box center [654, 366] width 899 height 465
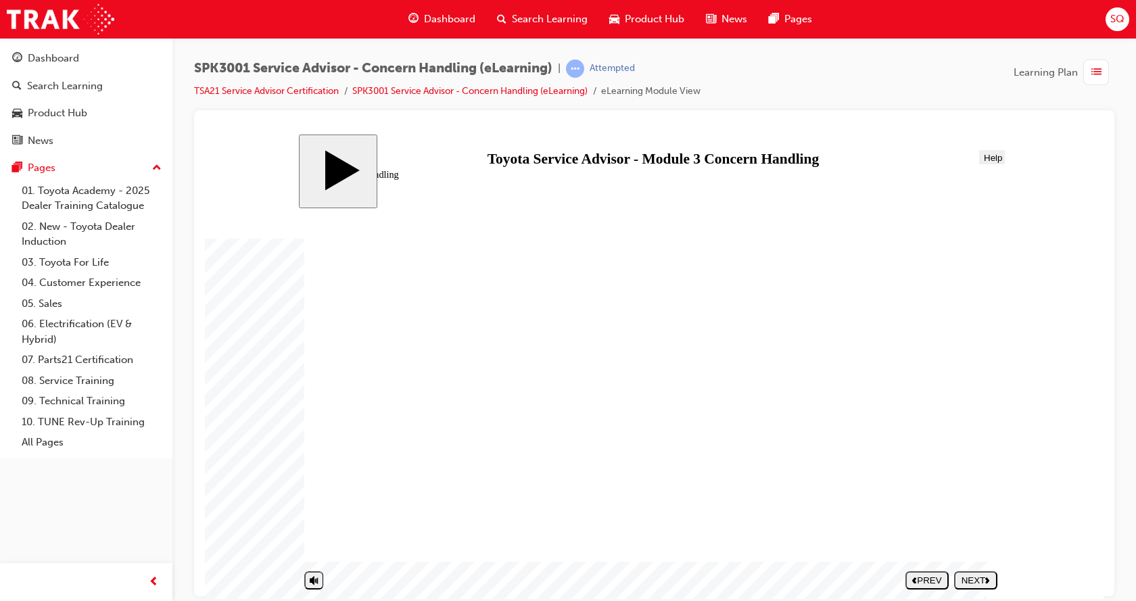
click at [976, 576] on div "NEXT" at bounding box center [976, 580] width 32 height 10
drag, startPoint x: 706, startPoint y: 495, endPoint x: 916, endPoint y: 310, distance: 279.9
drag, startPoint x: 908, startPoint y: 396, endPoint x: 914, endPoint y: 494, distance: 98.3
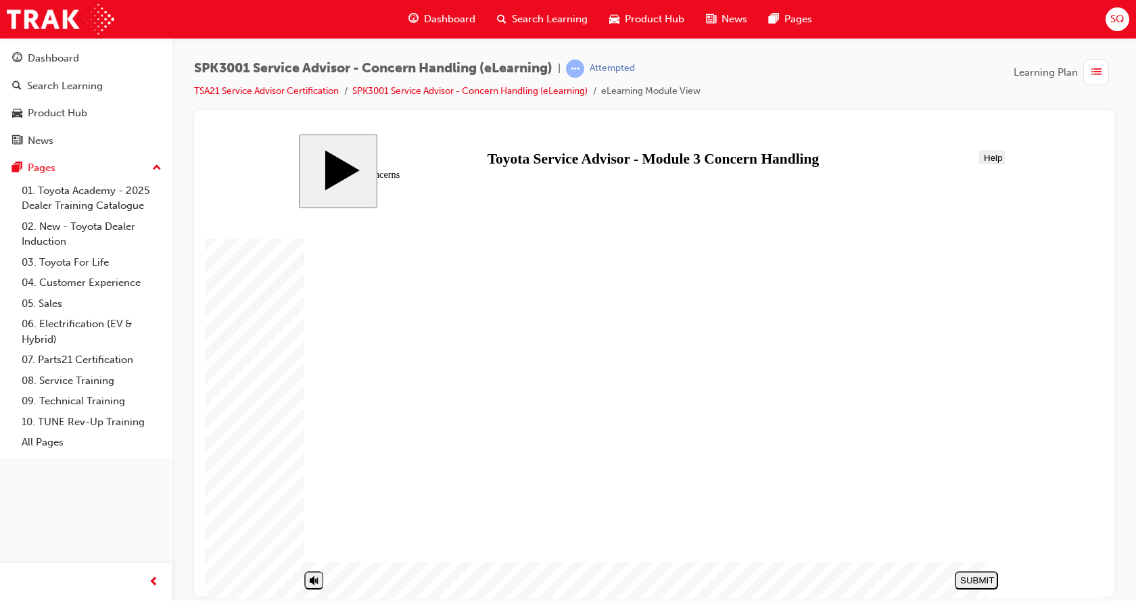
drag, startPoint x: 714, startPoint y: 304, endPoint x: 904, endPoint y: 398, distance: 212.0
drag, startPoint x: 425, startPoint y: 343, endPoint x: 431, endPoint y: 347, distance: 7.9
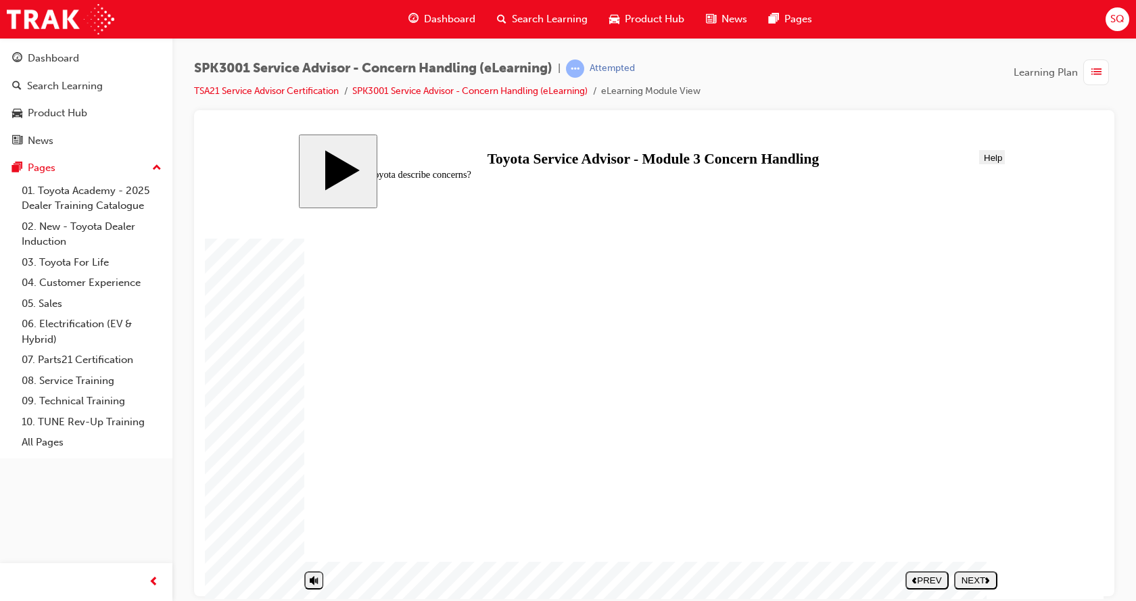
click at [989, 582] on icon "next" at bounding box center [987, 579] width 5 height 7
click at [308, 543] on button "volume" at bounding box center [314, 534] width 20 height 18
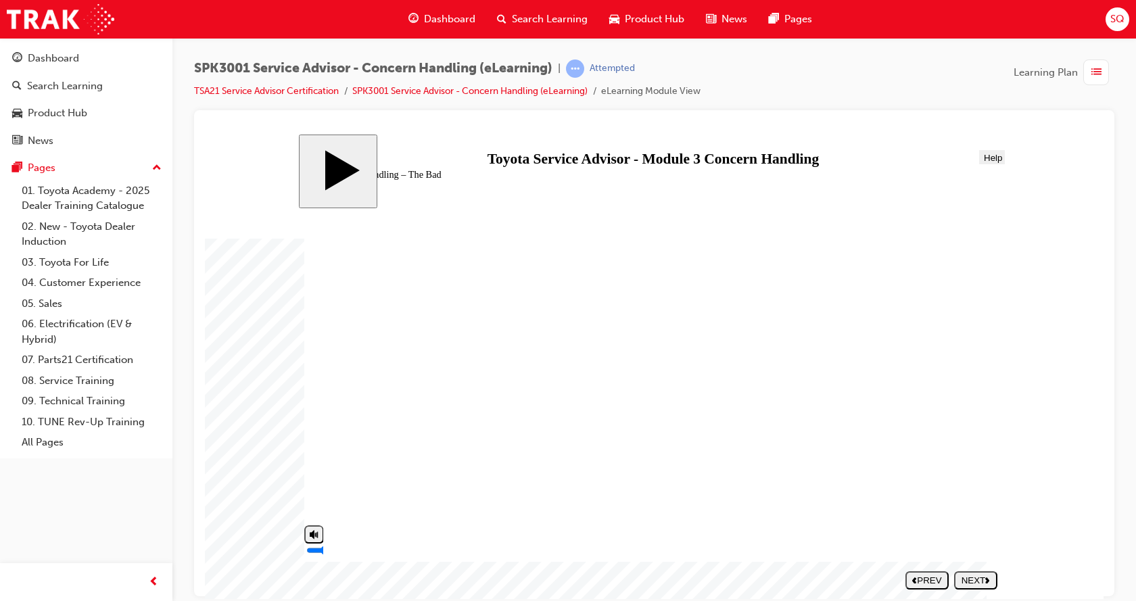
click at [319, 555] on input "volume" at bounding box center [345, 549] width 78 height 9
click at [961, 574] on button "NEXT" at bounding box center [975, 580] width 43 height 18
drag, startPoint x: 695, startPoint y: 380, endPoint x: 932, endPoint y: 382, distance: 237.4
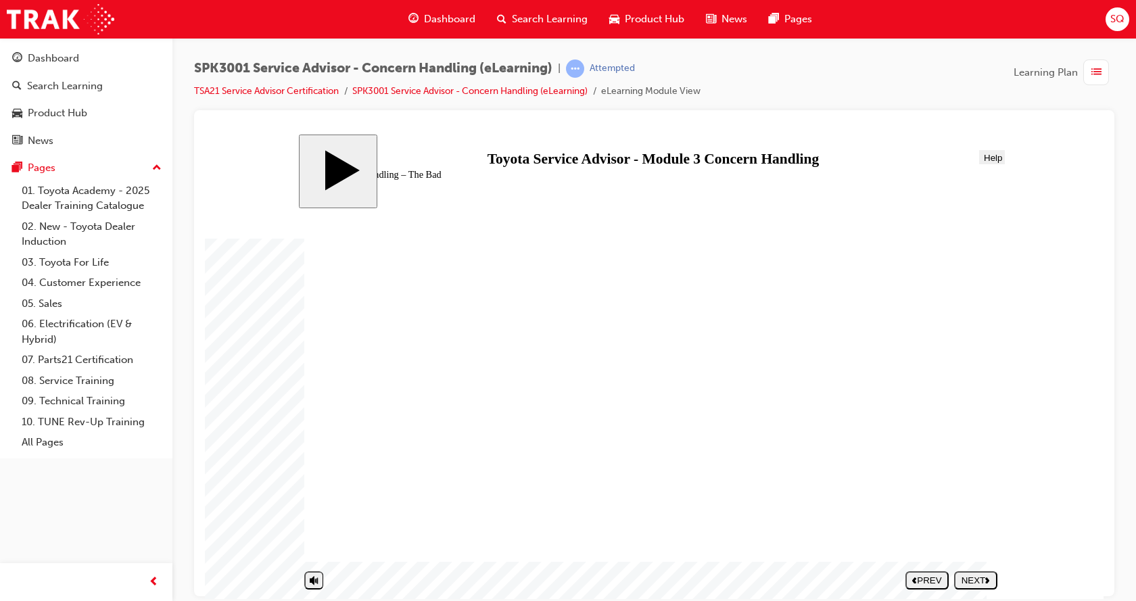
drag, startPoint x: 397, startPoint y: 349, endPoint x: 406, endPoint y: 349, distance: 9.5
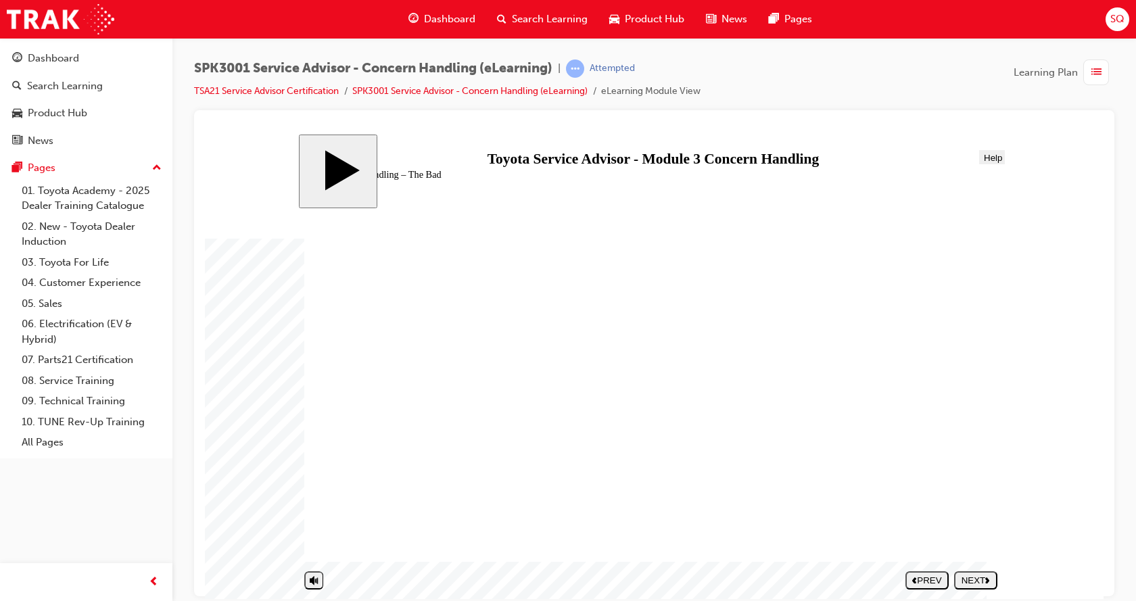
click at [967, 583] on div "NEXT" at bounding box center [976, 580] width 32 height 10
click at [927, 578] on div "PREV" at bounding box center [927, 580] width 32 height 10
click at [975, 575] on div "NEXT" at bounding box center [976, 580] width 32 height 10
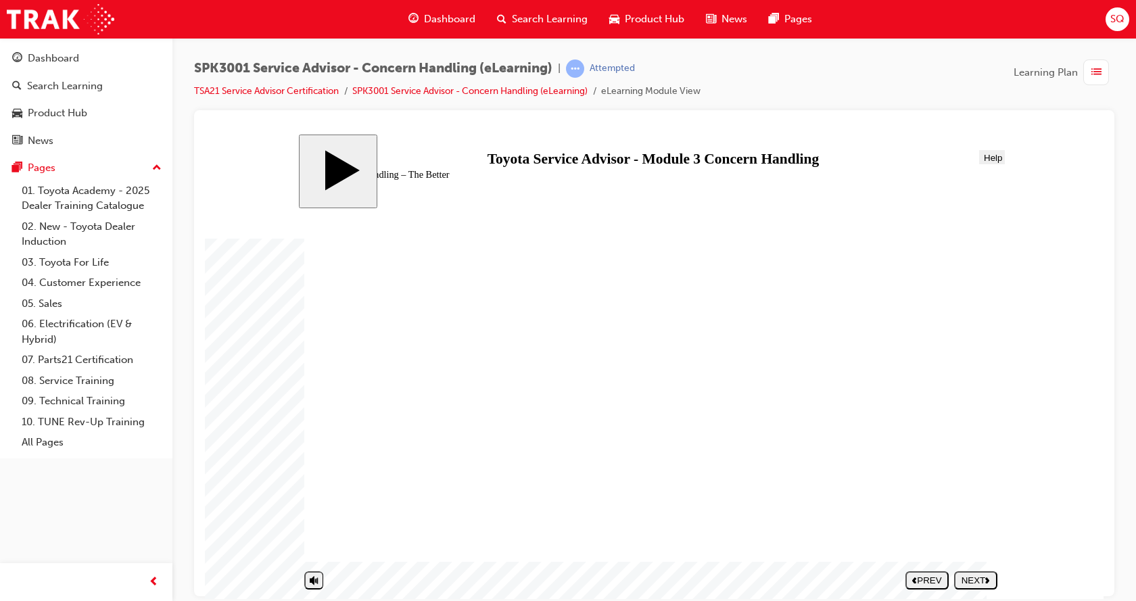
click at [315, 536] on rect "volume" at bounding box center [315, 533] width 1 height 3
type input "0"
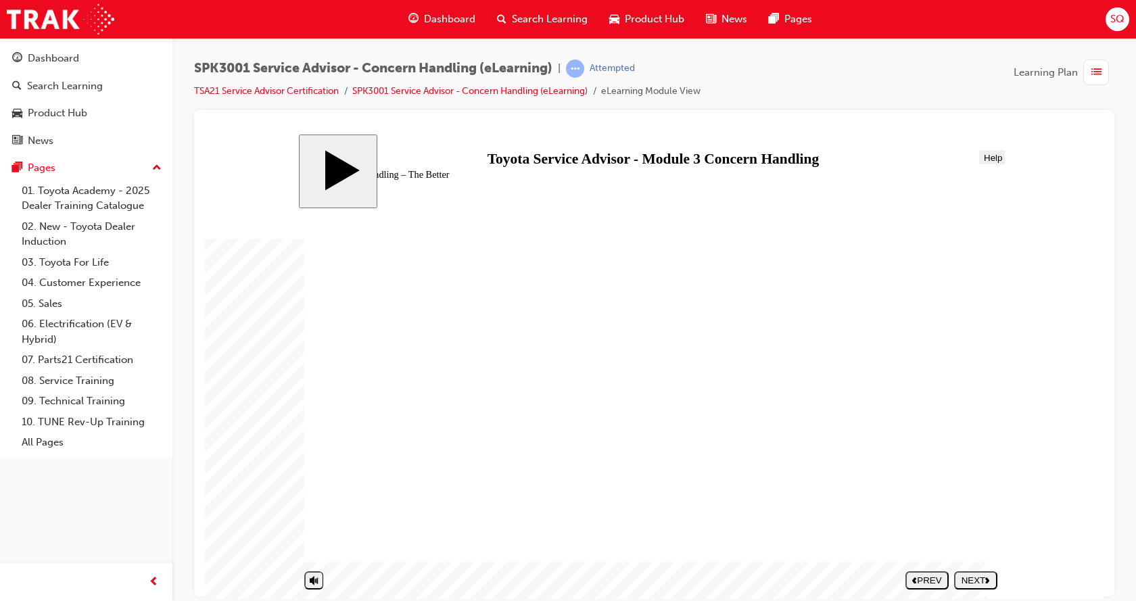
click at [982, 583] on div "NEXT" at bounding box center [976, 580] width 32 height 10
drag, startPoint x: 982, startPoint y: 583, endPoint x: 933, endPoint y: 502, distance: 94.6
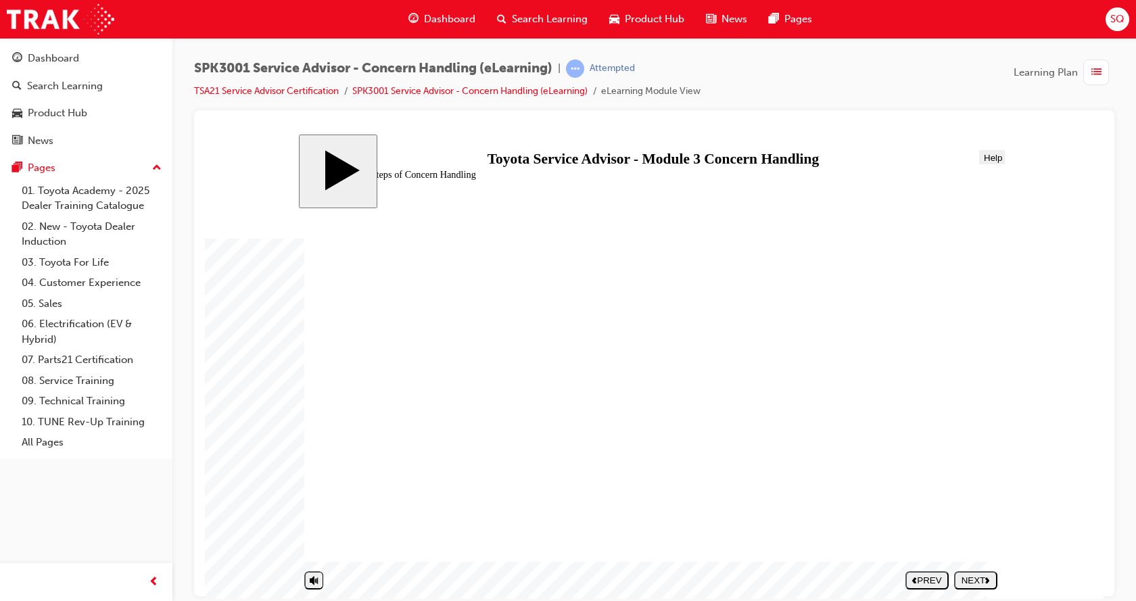
click at [975, 577] on div "NEXT" at bounding box center [976, 580] width 32 height 10
drag, startPoint x: 422, startPoint y: 371, endPoint x: 835, endPoint y: 506, distance: 434.8
drag, startPoint x: 388, startPoint y: 508, endPoint x: 741, endPoint y: 292, distance: 413.7
drag, startPoint x: 418, startPoint y: 452, endPoint x: 764, endPoint y: 292, distance: 381.0
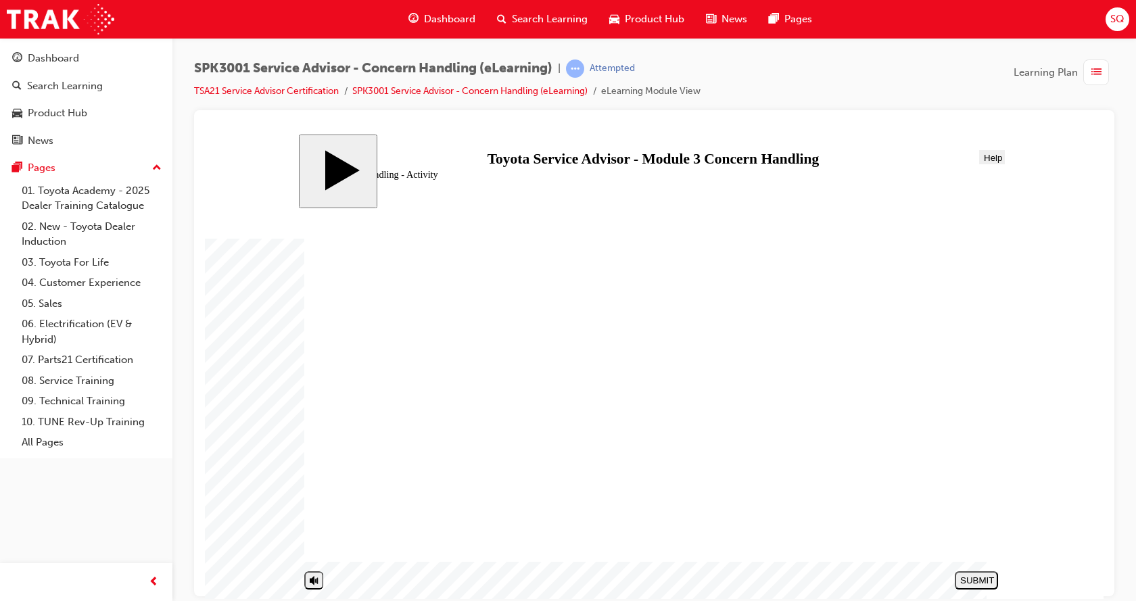
drag, startPoint x: 439, startPoint y: 537, endPoint x: 798, endPoint y: 328, distance: 415.5
drag, startPoint x: 488, startPoint y: 505, endPoint x: 870, endPoint y: 317, distance: 426.2
drag, startPoint x: 495, startPoint y: 398, endPoint x: 971, endPoint y: 475, distance: 482.4
drag, startPoint x: 513, startPoint y: 538, endPoint x: 880, endPoint y: 438, distance: 380.8
drag, startPoint x: 574, startPoint y: 478, endPoint x: 928, endPoint y: 406, distance: 361.6
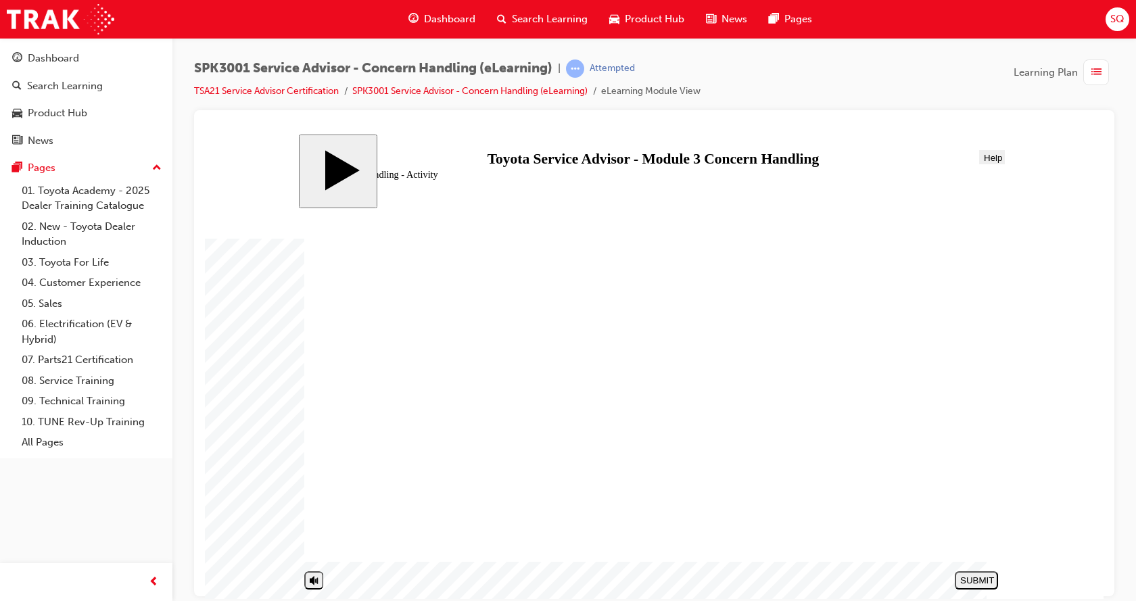
drag, startPoint x: 507, startPoint y: 426, endPoint x: 865, endPoint y: 371, distance: 362.0
click at [960, 579] on button "SUBMIT" at bounding box center [976, 580] width 43 height 18
click at [979, 581] on div "NEXT" at bounding box center [976, 580] width 32 height 10
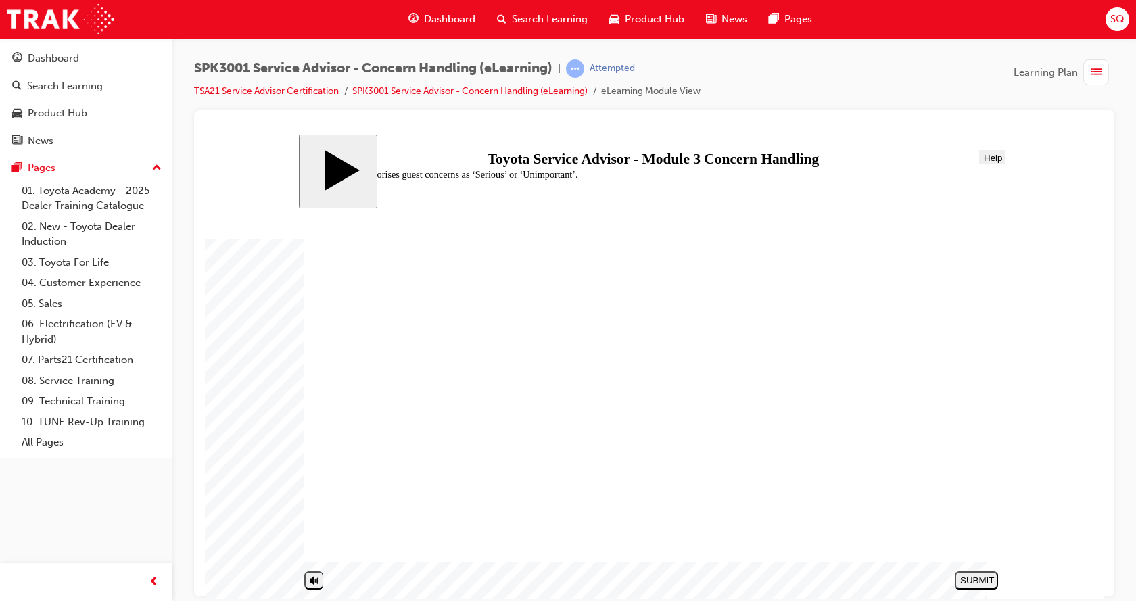
radio input "true"
click at [1006, 584] on div "slide: Toyota categorises guest concerns as ‘Serious’ or ‘Unimportant’. Concern…" at bounding box center [654, 366] width 711 height 465
click at [989, 586] on button "SUBMIT" at bounding box center [976, 580] width 43 height 18
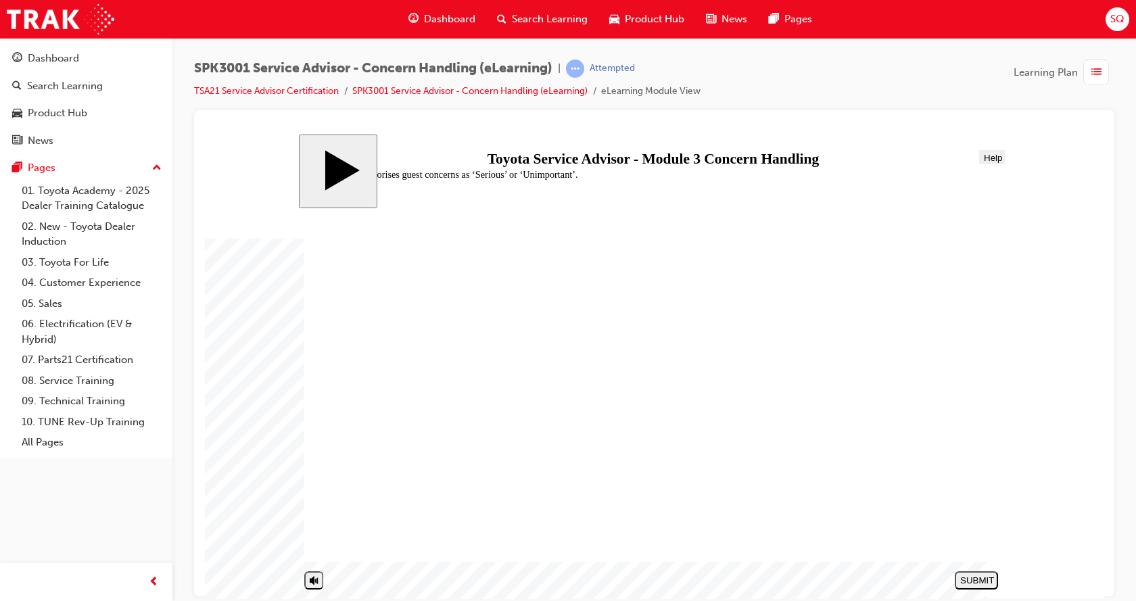
drag, startPoint x: 388, startPoint y: 356, endPoint x: 390, endPoint y: 365, distance: 8.9
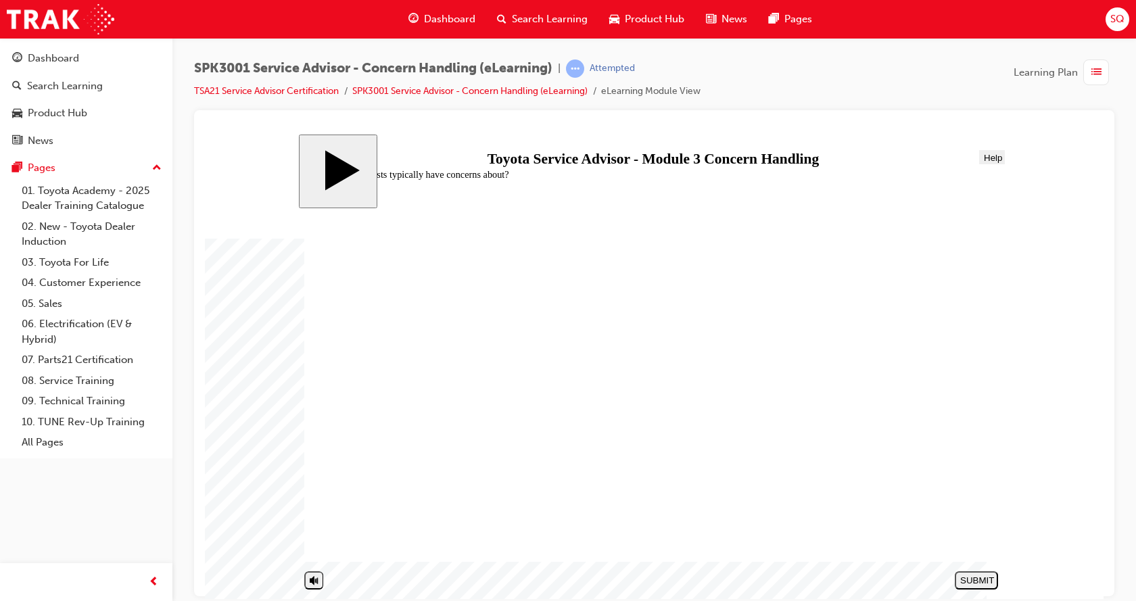
radio input "true"
click at [979, 576] on button "SUBMIT" at bounding box center [976, 580] width 43 height 18
radio input "true"
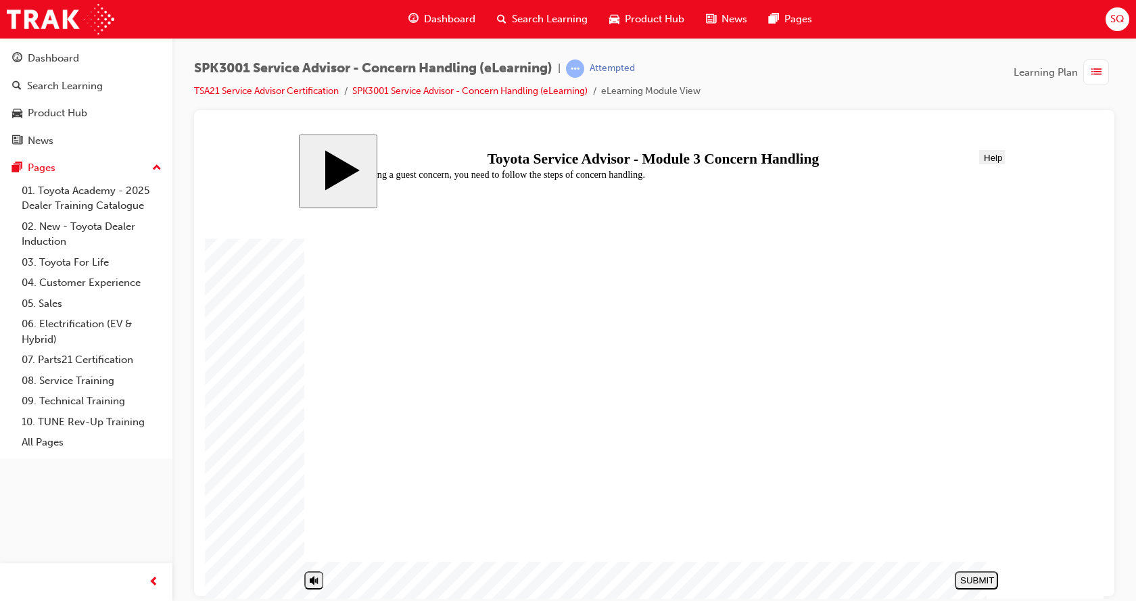
click at [986, 587] on button "SUBMIT" at bounding box center [976, 580] width 43 height 18
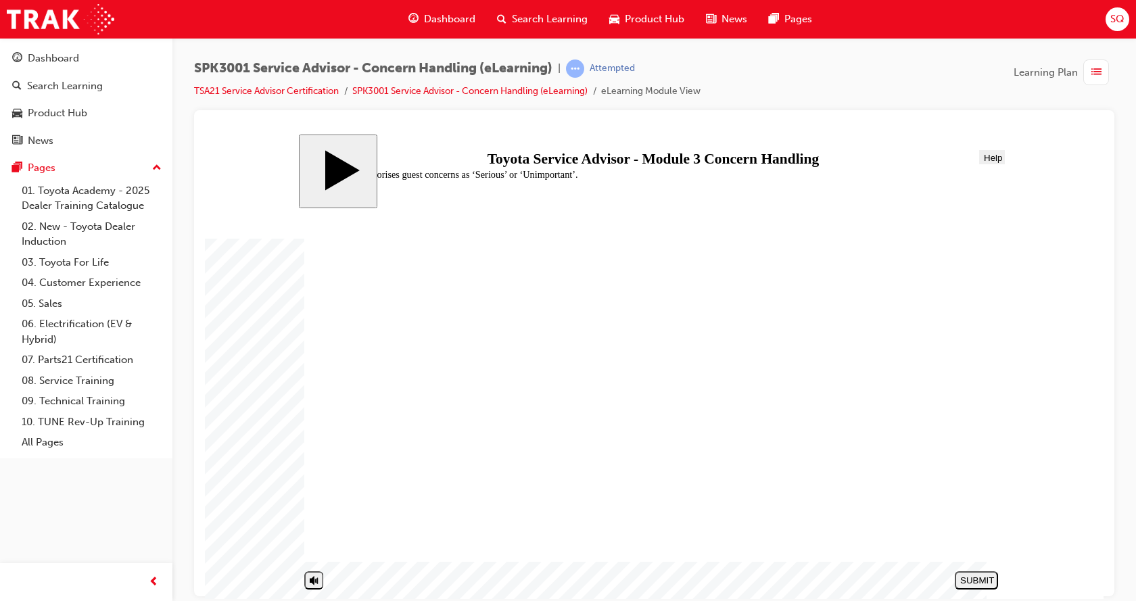
radio input "true"
click at [973, 580] on div "SUBMIT" at bounding box center [976, 580] width 32 height 10
radio input "true"
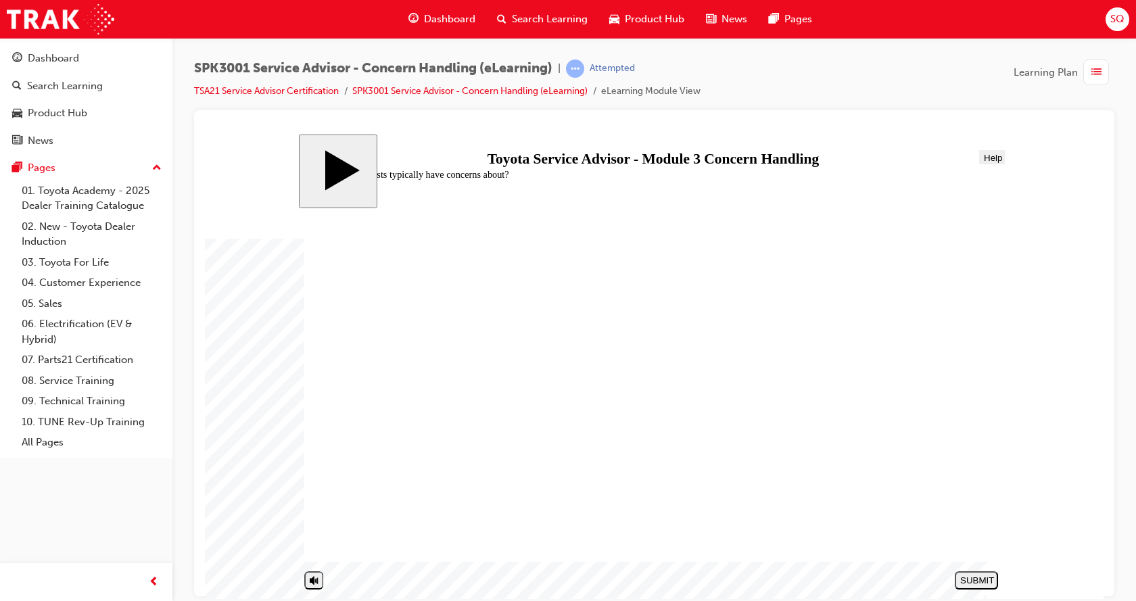
click at [971, 574] on button "SUBMIT" at bounding box center [976, 580] width 43 height 18
radio input "true"
click at [962, 582] on div "SUBMIT" at bounding box center [976, 580] width 32 height 10
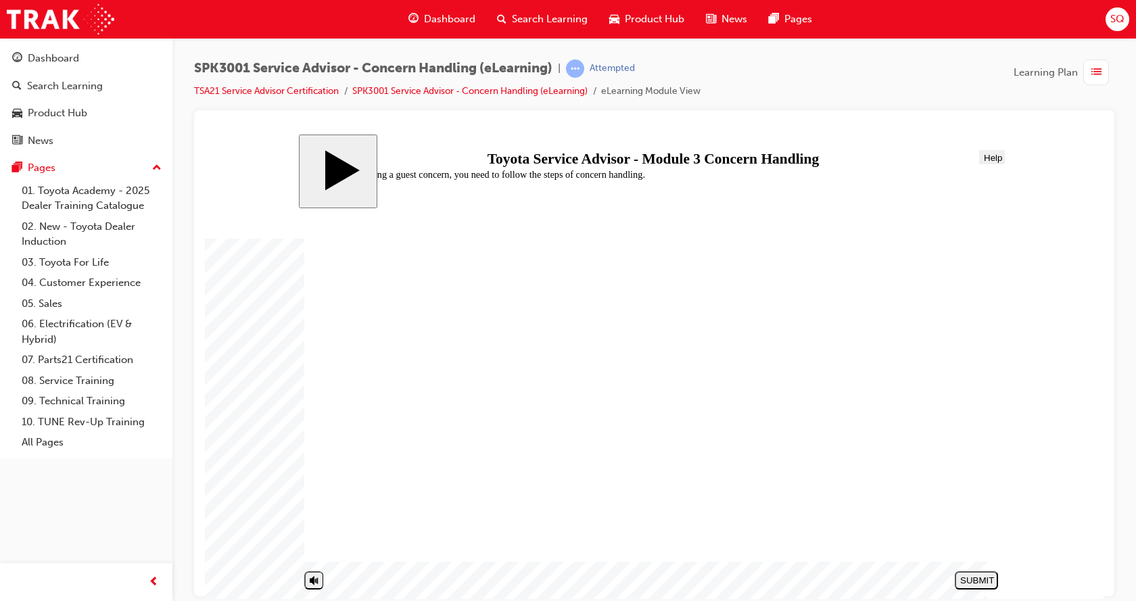
click at [247, 439] on body "slide: End Concern Handling 01 START HERE Line 2 Line 2 Rectangle 1 Rectangle 2…" at bounding box center [654, 366] width 899 height 465
click at [312, 165] on div "slide: End Concern Handling 01 START HERE Line 2 Line 2 Rectangle 1 Rectangle 2…" at bounding box center [654, 366] width 711 height 465
click at [319, 160] on span "Menu" at bounding box center [319, 157] width 22 height 10
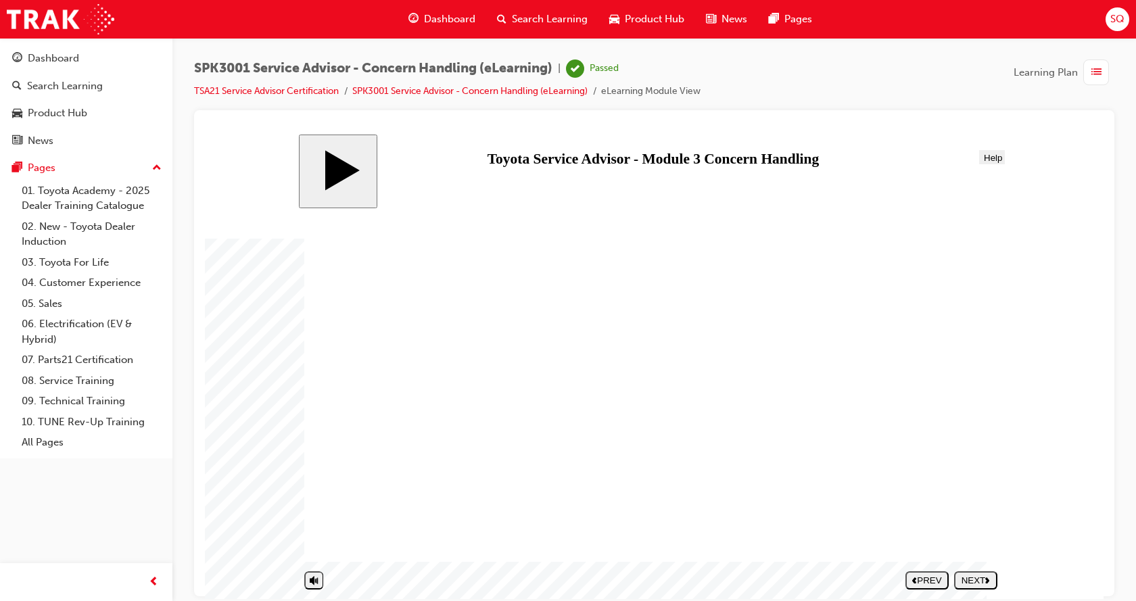
click at [358, 160] on span "Progress" at bounding box center [354, 157] width 36 height 10
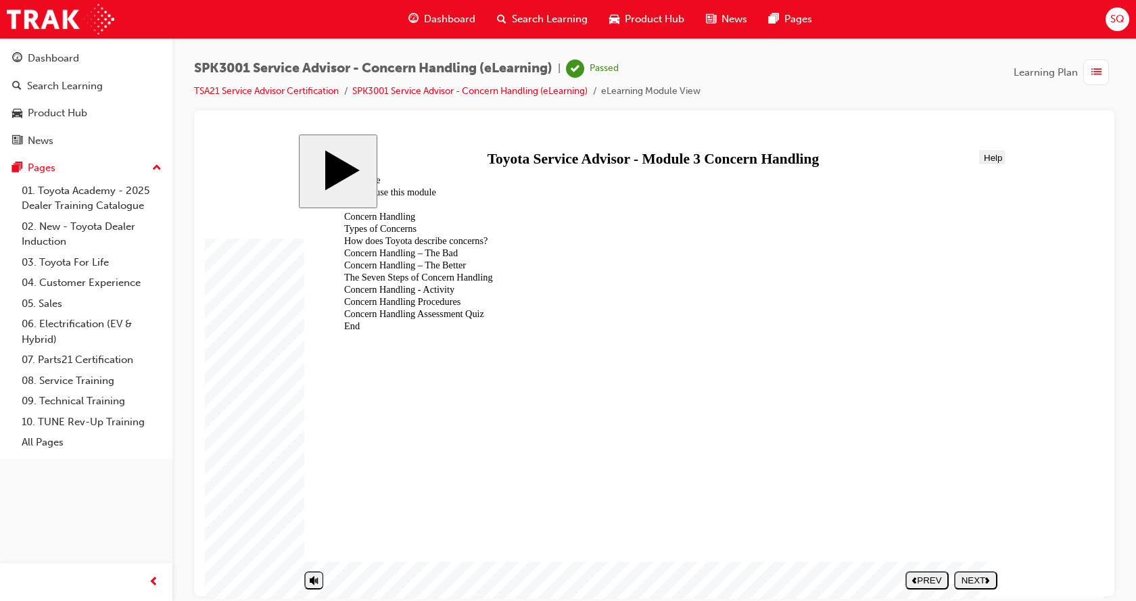
click at [385, 325] on div "End" at bounding box center [421, 325] width 177 height 11
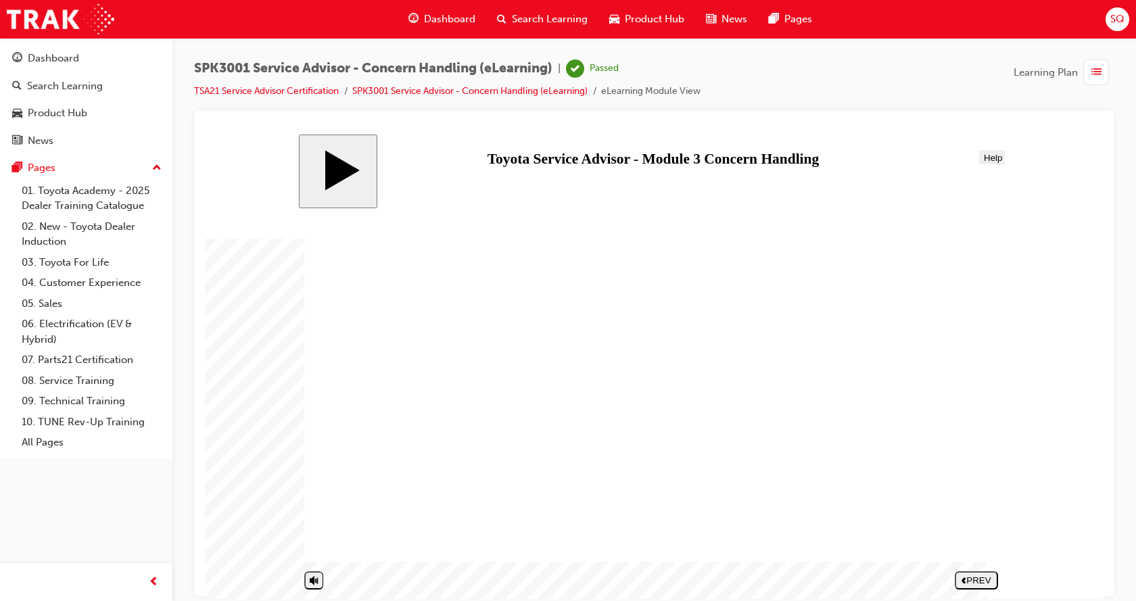
click at [983, 581] on div "PREV" at bounding box center [976, 580] width 32 height 10
click at [979, 583] on div "NEXT" at bounding box center [976, 580] width 32 height 10
click at [975, 579] on div "NEXT" at bounding box center [976, 580] width 32 height 10
click at [348, 156] on span "Progress" at bounding box center [354, 157] width 36 height 10
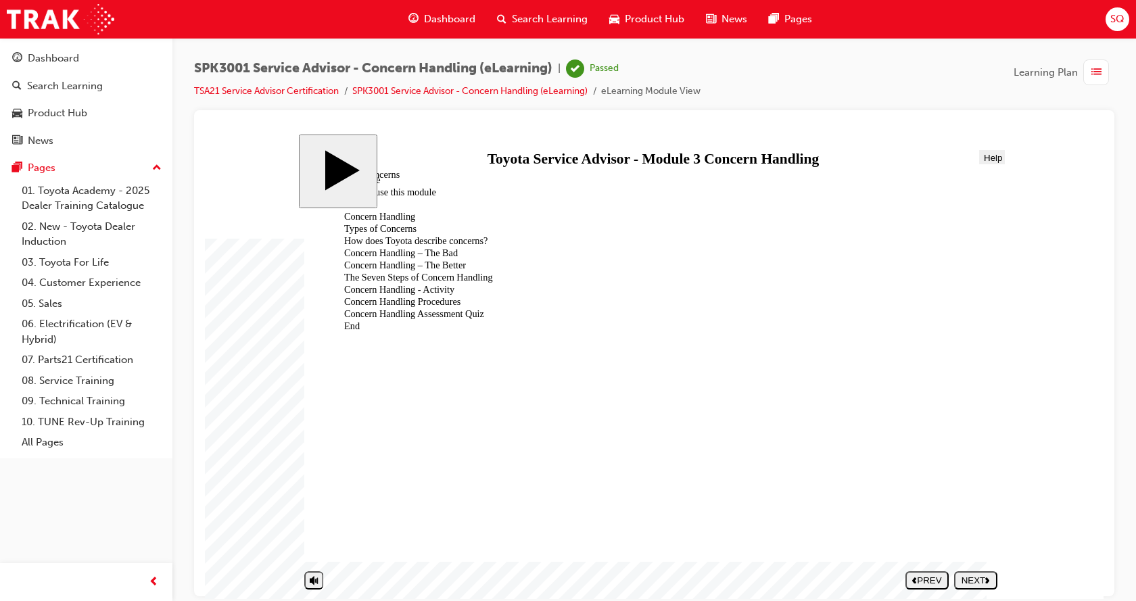
click at [371, 320] on div "End" at bounding box center [421, 325] width 177 height 11
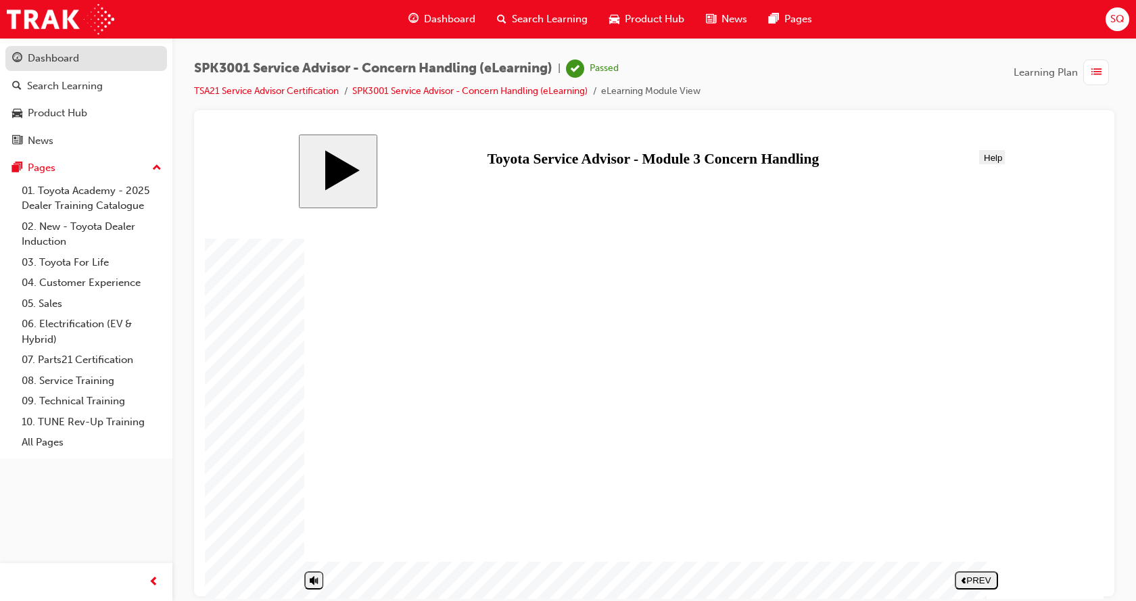
click at [61, 57] on div "Dashboard" at bounding box center [53, 59] width 51 height 16
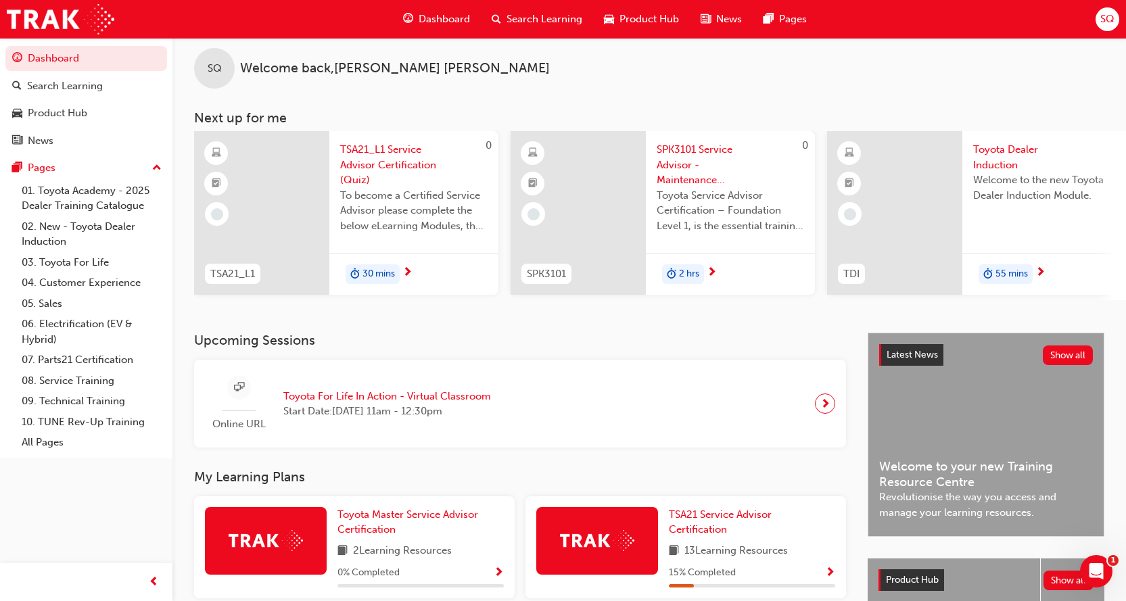
scroll to position [135, 0]
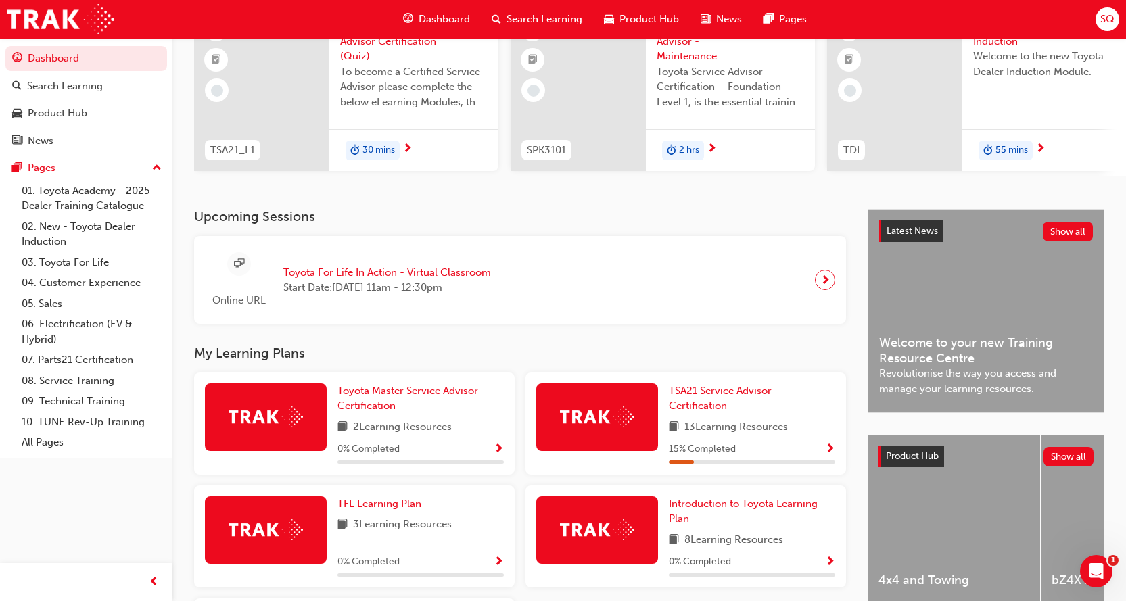
click at [711, 394] on span "TSA21 Service Advisor Certification" at bounding box center [720, 399] width 103 height 28
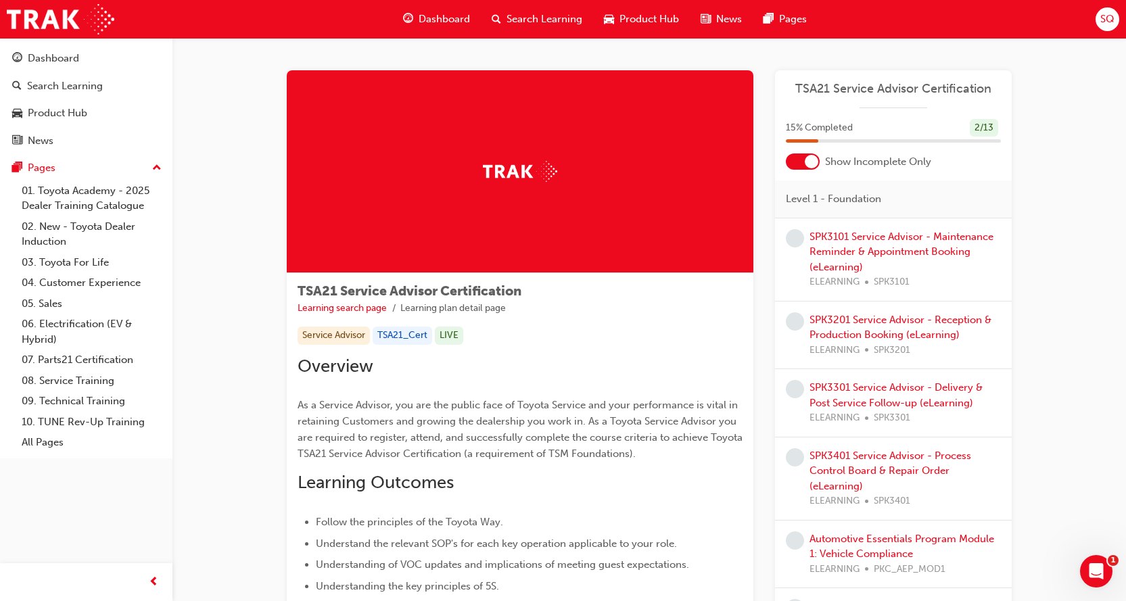
scroll to position [338, 0]
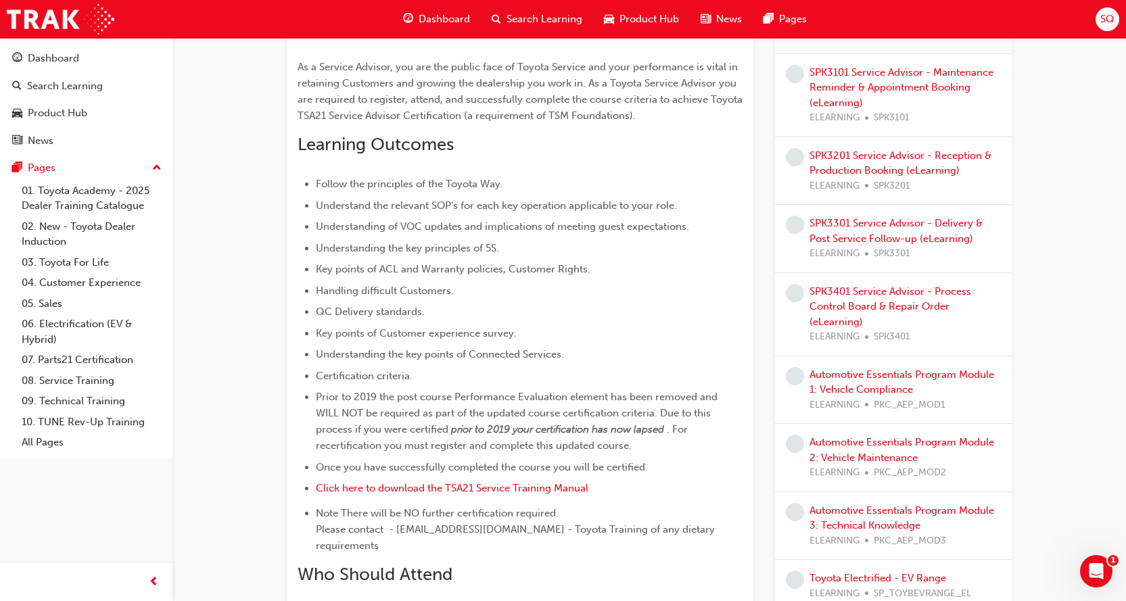
click at [181, 330] on div "TSA21 Service Advisor Certification Learning search page Learning plan detail p…" at bounding box center [649, 328] width 954 height 1257
drag, startPoint x: 273, startPoint y: 317, endPoint x: 298, endPoint y: 323, distance: 26.4
click at [273, 317] on div "TSA21 Service Advisor Certification Learning search page Learning plan detail p…" at bounding box center [649, 333] width 768 height 1203
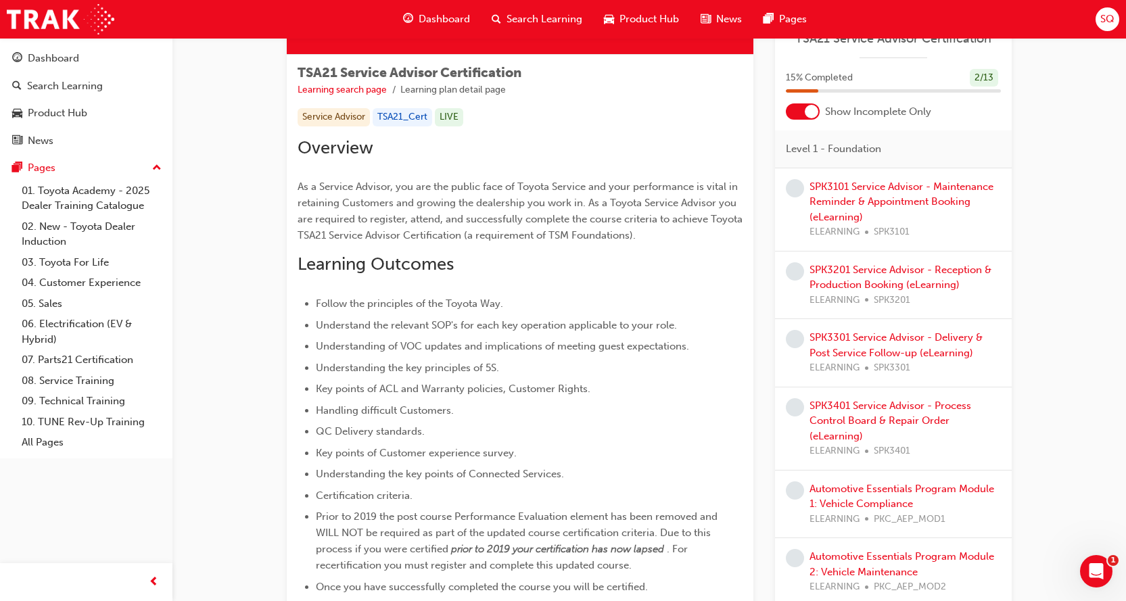
scroll to position [0, 0]
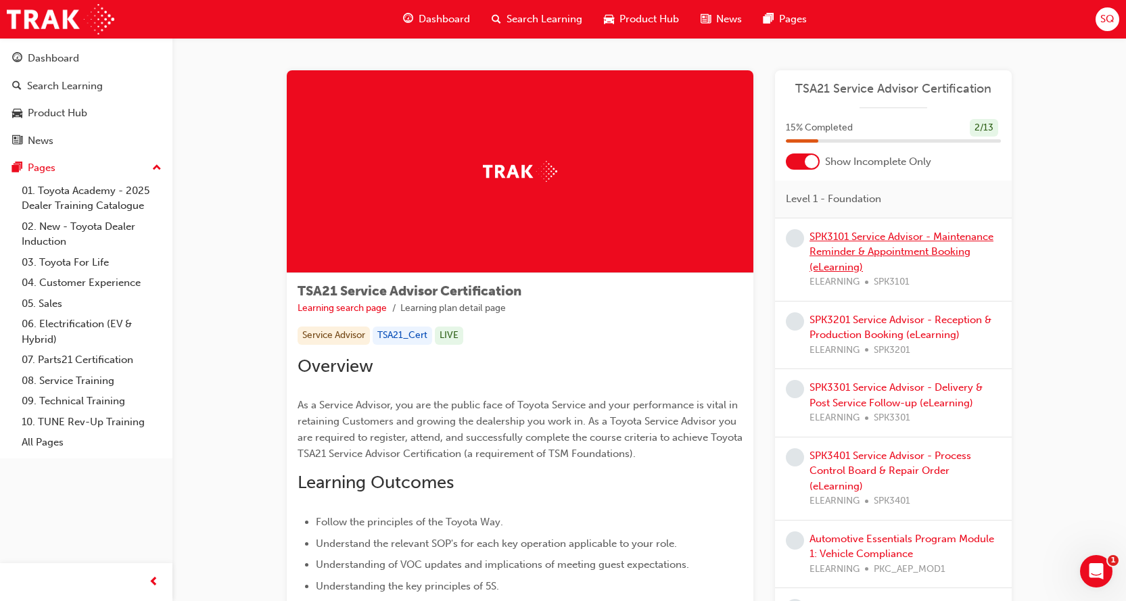
click at [933, 256] on link "SPK3101 Service Advisor - Maintenance Reminder & Appointment Booking (eLearning)" at bounding box center [902, 252] width 184 height 43
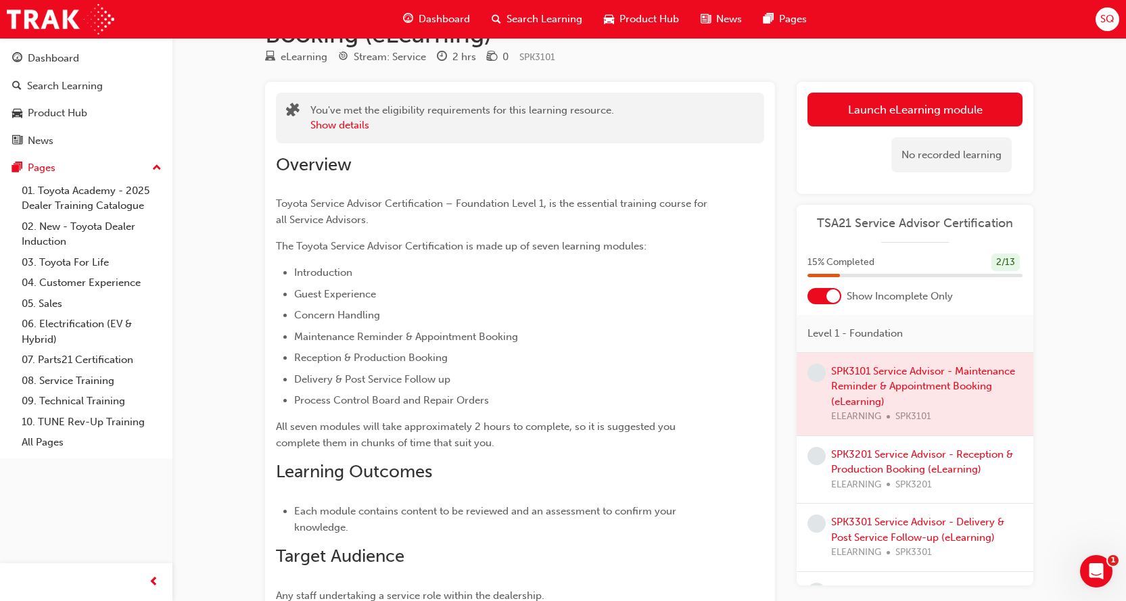
scroll to position [203, 0]
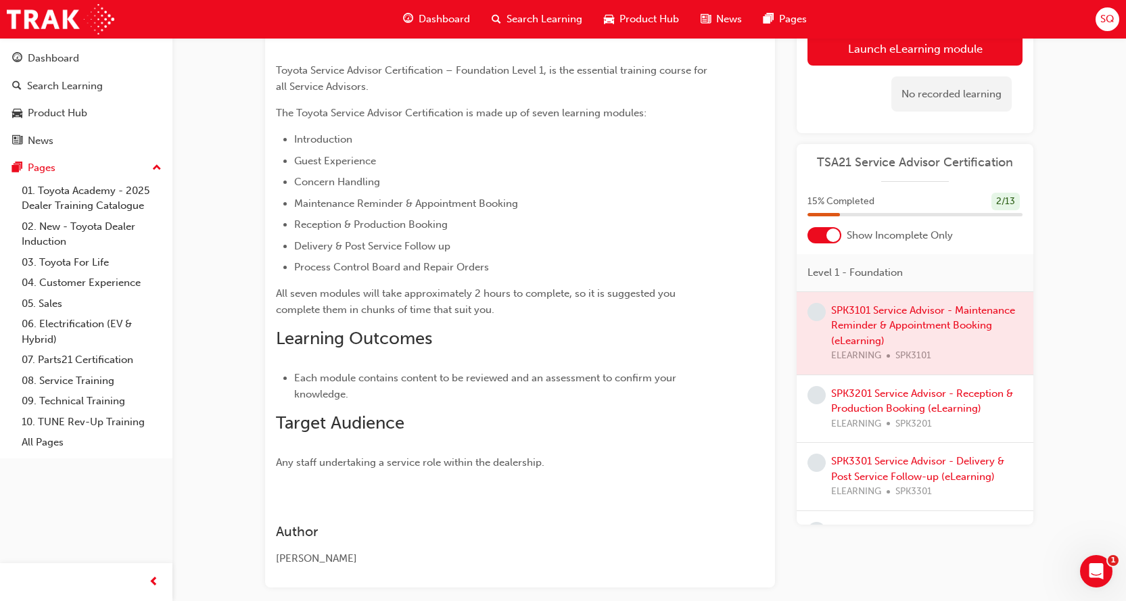
click at [958, 344] on div at bounding box center [915, 332] width 237 height 83
click at [929, 398] on link "SPK3201 Service Advisor - Reception & Production Booking (eLearning)" at bounding box center [922, 401] width 182 height 28
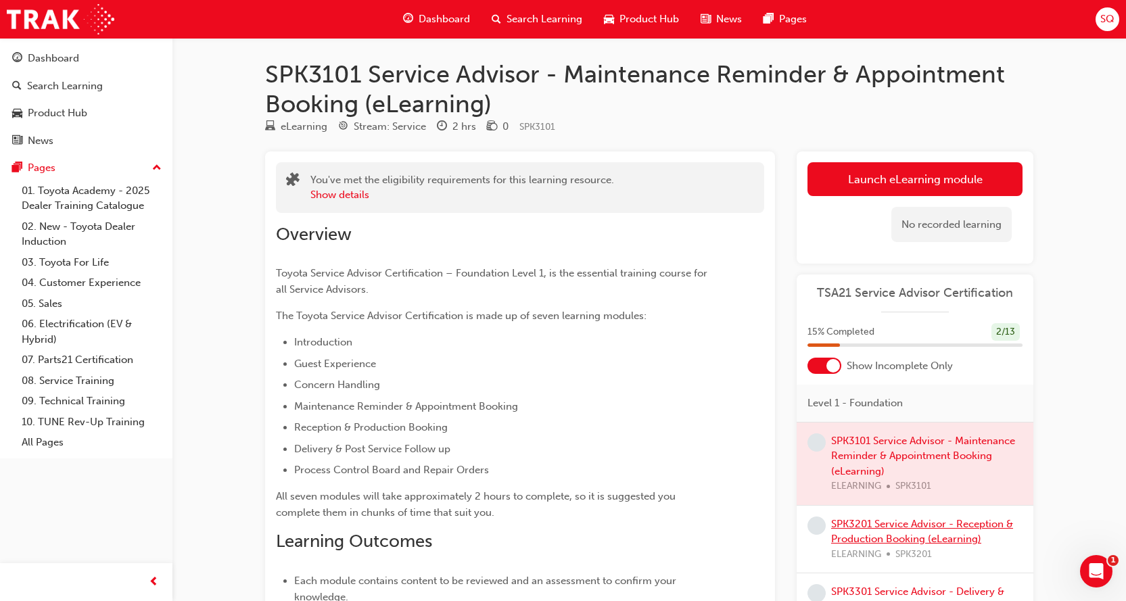
scroll to position [203, 0]
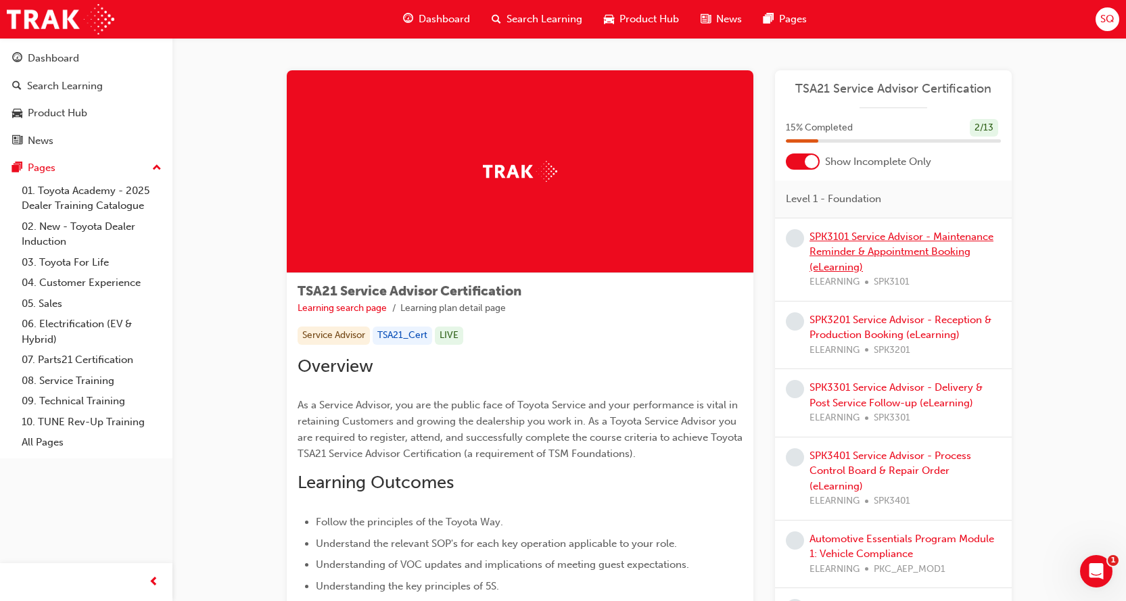
click at [944, 253] on link "SPK3101 Service Advisor - Maintenance Reminder & Appointment Booking (eLearning)" at bounding box center [902, 252] width 184 height 43
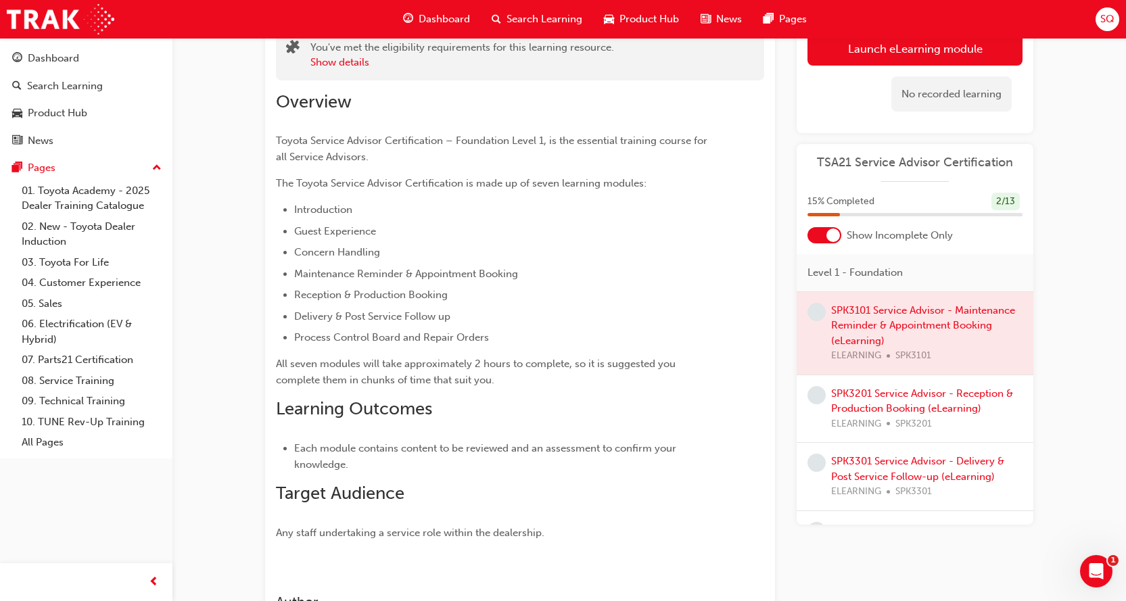
scroll to position [266, 0]
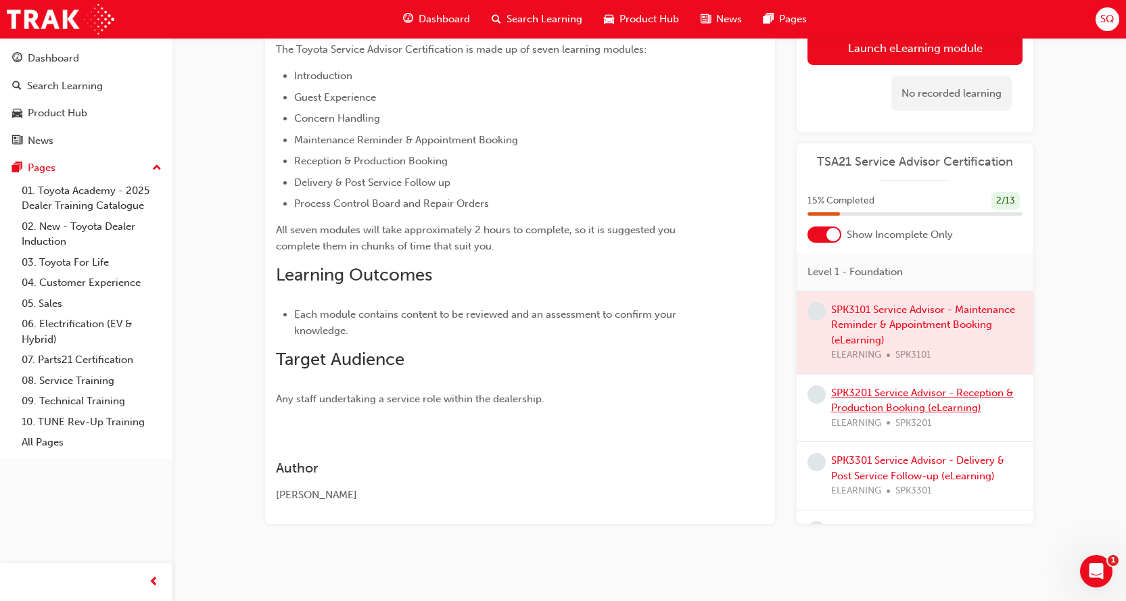
click at [939, 404] on link "SPK3201 Service Advisor - Reception & Production Booking (eLearning)" at bounding box center [922, 401] width 182 height 28
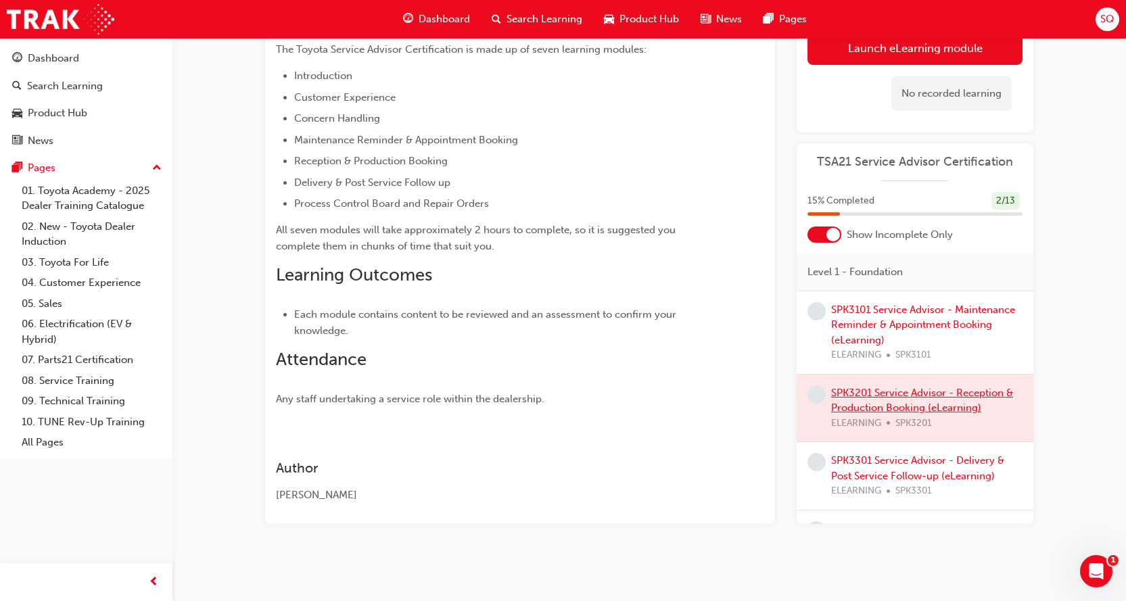
scroll to position [64, 0]
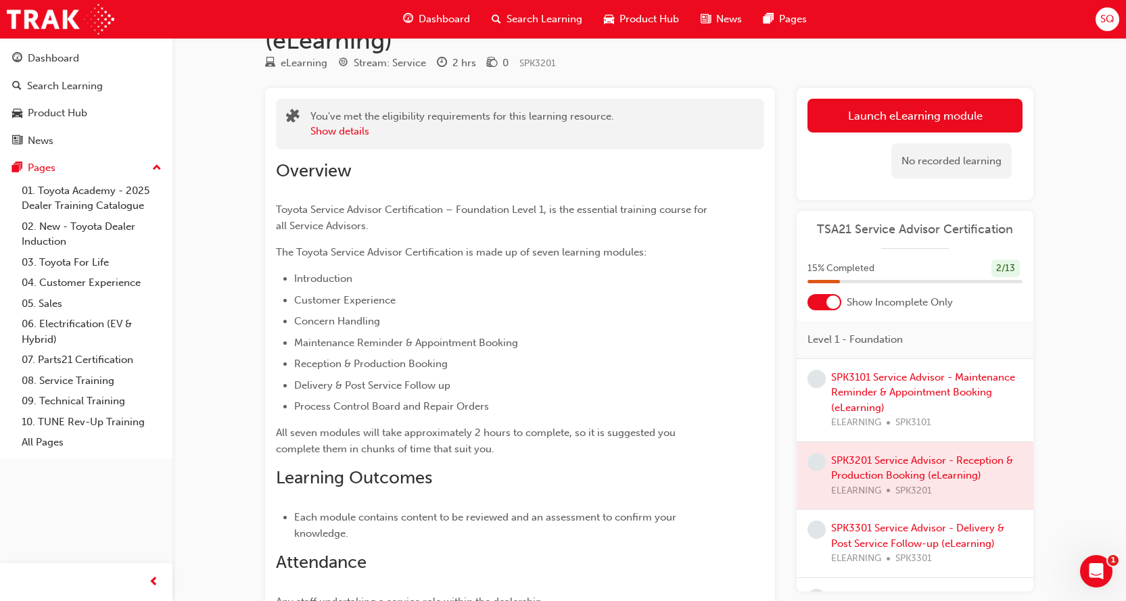
click at [903, 384] on div "SPK3101 Service Advisor - Maintenance Reminder & Appointment Booking (eLearning…" at bounding box center [926, 400] width 191 height 61
click at [889, 401] on link "SPK3101 Service Advisor - Maintenance Reminder & Appointment Booking (eLearning)" at bounding box center [923, 392] width 184 height 43
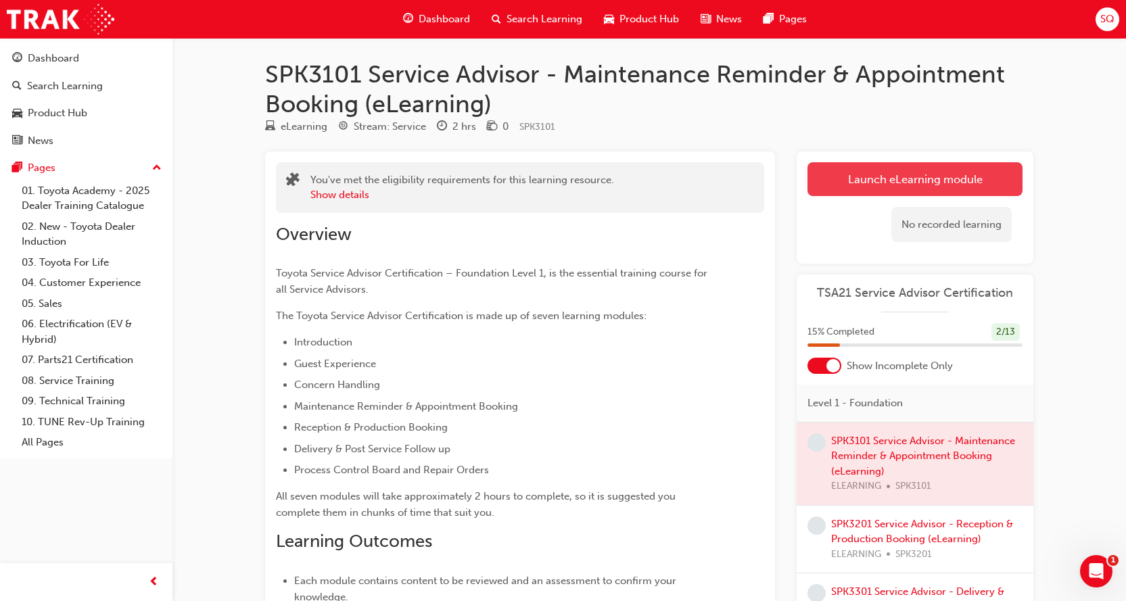
click at [931, 181] on link "Launch eLearning module" at bounding box center [915, 179] width 215 height 34
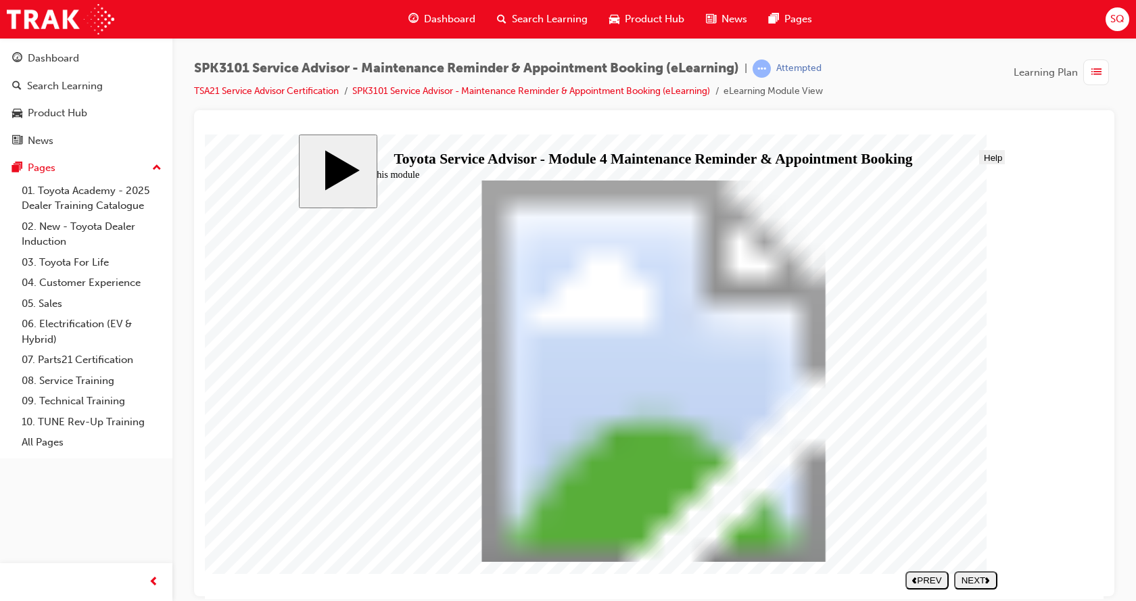
click at [964, 577] on div "NEXT" at bounding box center [976, 580] width 32 height 10
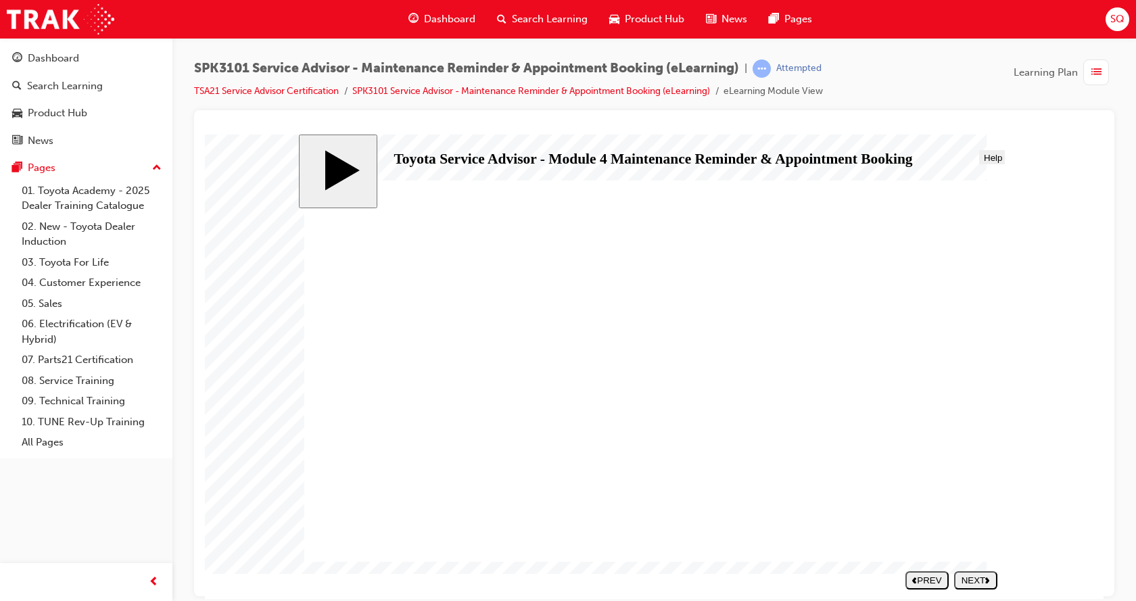
click at [998, 582] on button "NEXT" at bounding box center [975, 580] width 43 height 18
click at [1001, 580] on section "SUBMIT NEXT PREV" at bounding box center [650, 580] width 705 height 28
click at [982, 580] on div "NEXT" at bounding box center [976, 580] width 32 height 10
